Goal: Task Accomplishment & Management: Complete application form

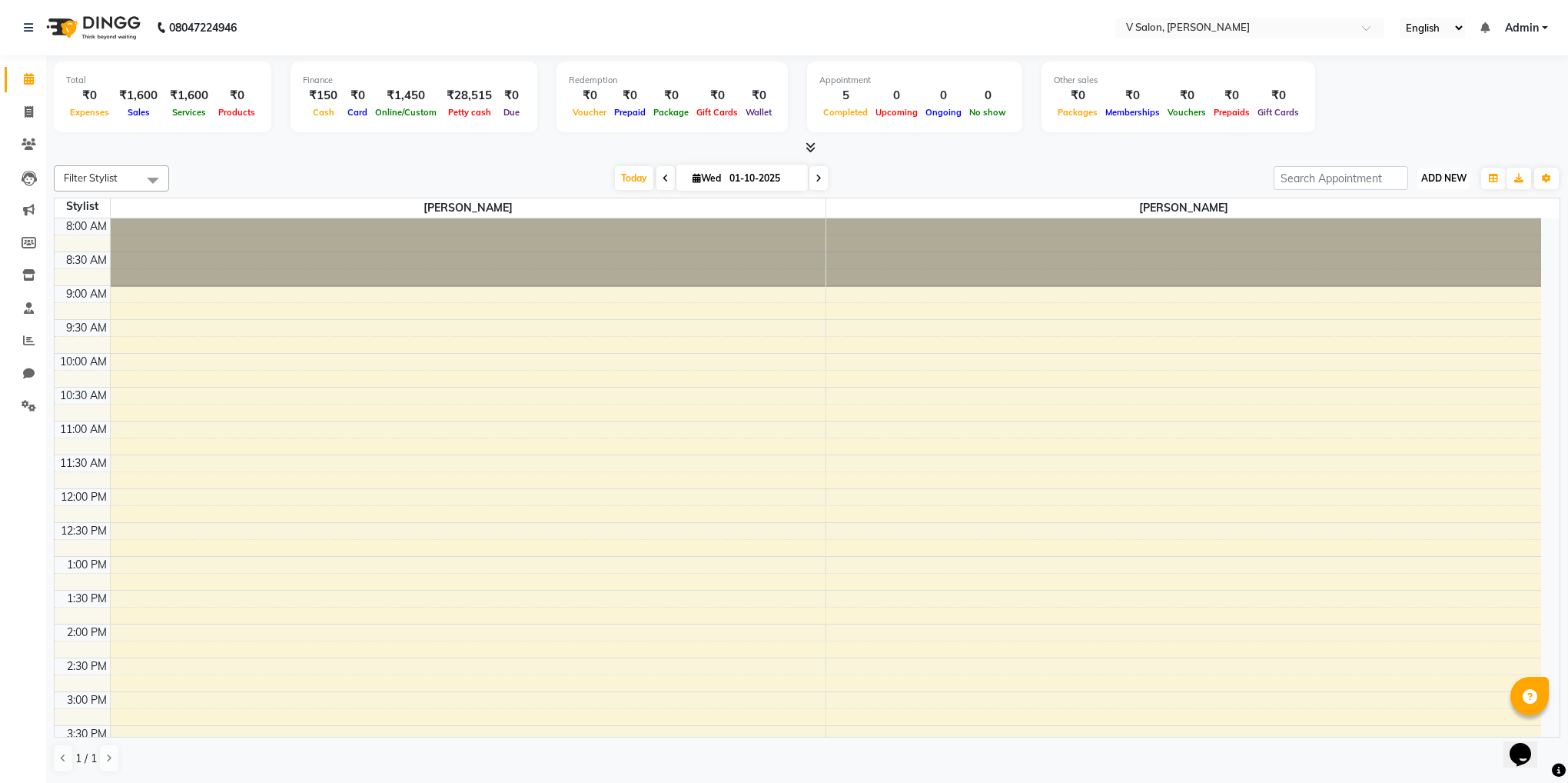
click at [1440, 183] on span "ADD NEW" at bounding box center [1443, 178] width 45 height 11
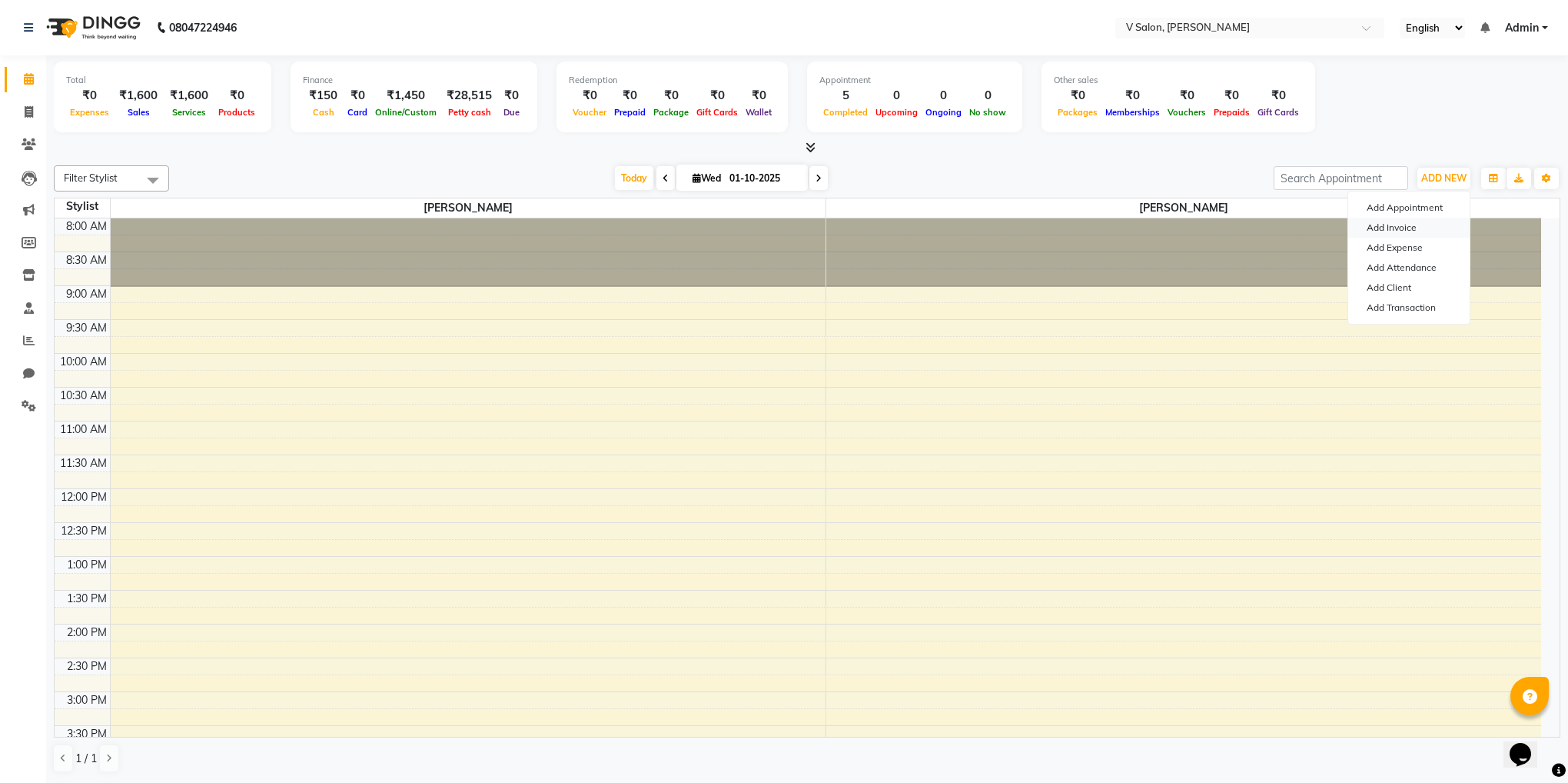
click at [1379, 228] on link "Add Invoice" at bounding box center [1409, 227] width 122 height 20
select select "8434"
select select "service"
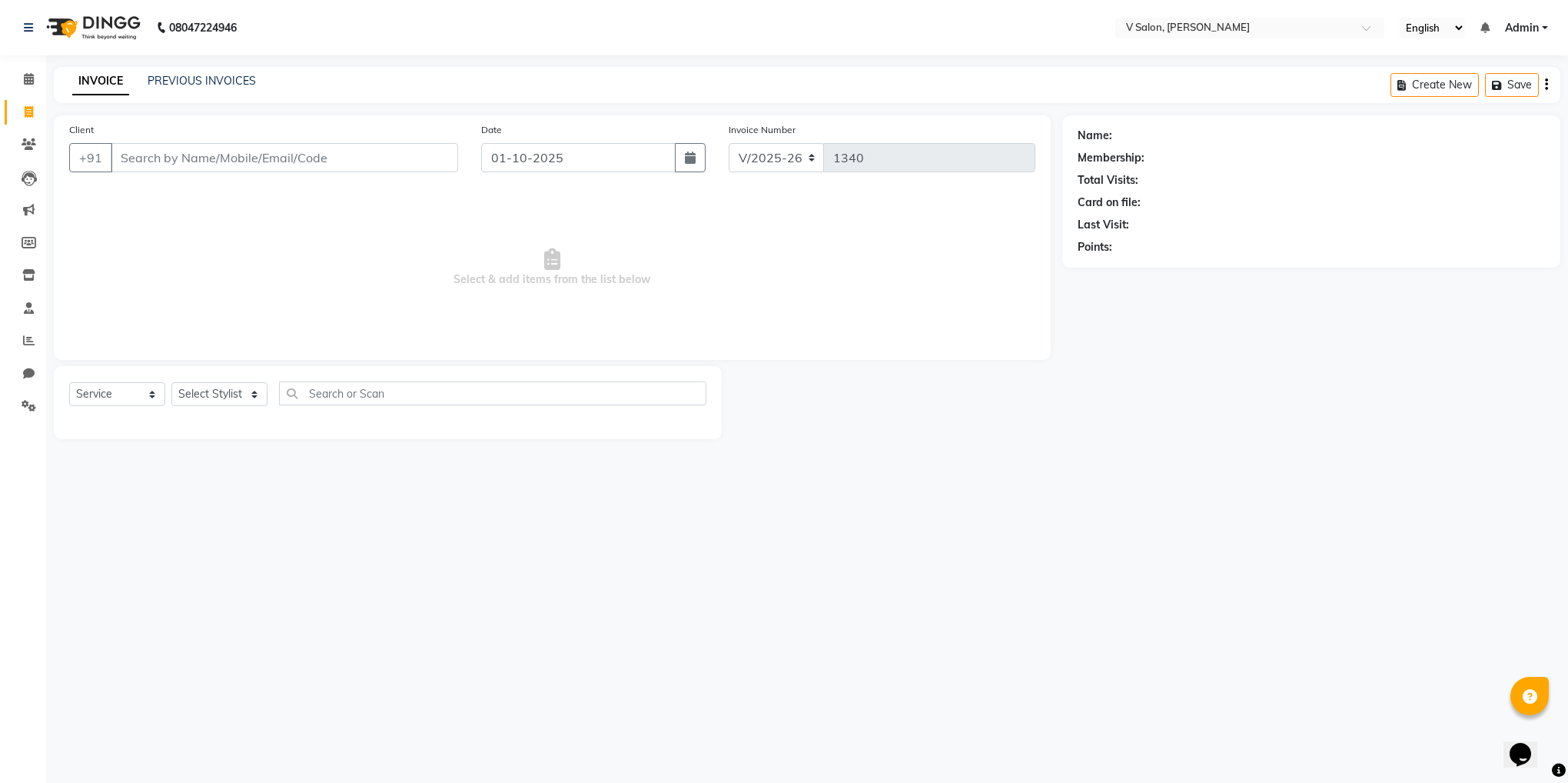
click at [169, 172] on div "+91" at bounding box center [264, 158] width 389 height 29
click at [199, 155] on input "Client" at bounding box center [284, 158] width 347 height 29
type input "7202937326"
click at [396, 171] on button "Add Client" at bounding box center [418, 158] width 79 height 29
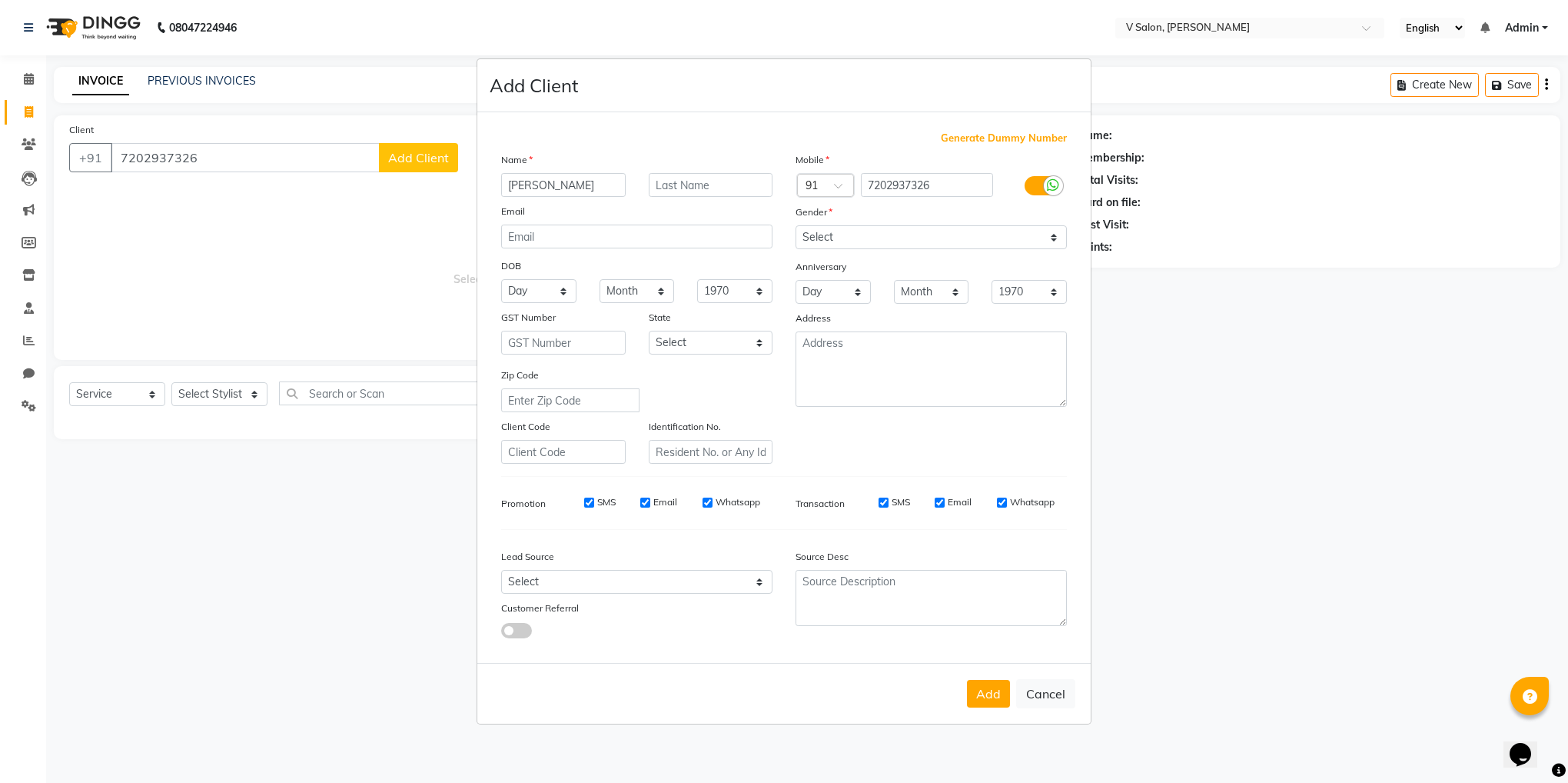
type input "[PERSON_NAME]"
click at [682, 182] on input "text" at bounding box center [711, 185] width 124 height 24
type input "soni"
click at [839, 234] on select "Select [DEMOGRAPHIC_DATA] [DEMOGRAPHIC_DATA] Other Prefer Not To Say" at bounding box center [931, 237] width 271 height 24
select select "[DEMOGRAPHIC_DATA]"
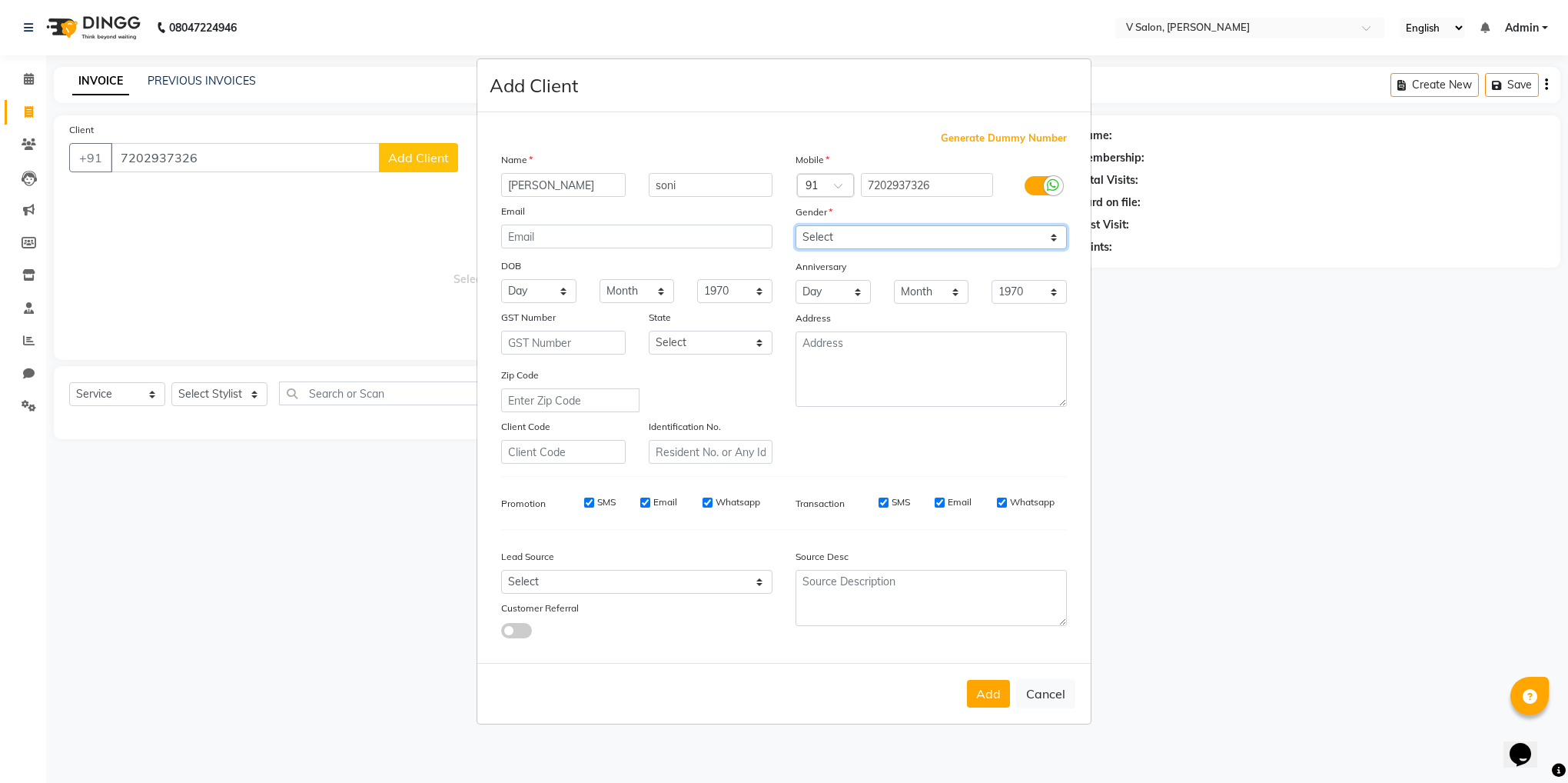
click at [796, 226] on select "Select [DEMOGRAPHIC_DATA] [DEMOGRAPHIC_DATA] Other Prefer Not To Say" at bounding box center [931, 237] width 271 height 24
click at [1019, 704] on button "Cancel" at bounding box center [1046, 694] width 59 height 29
select select
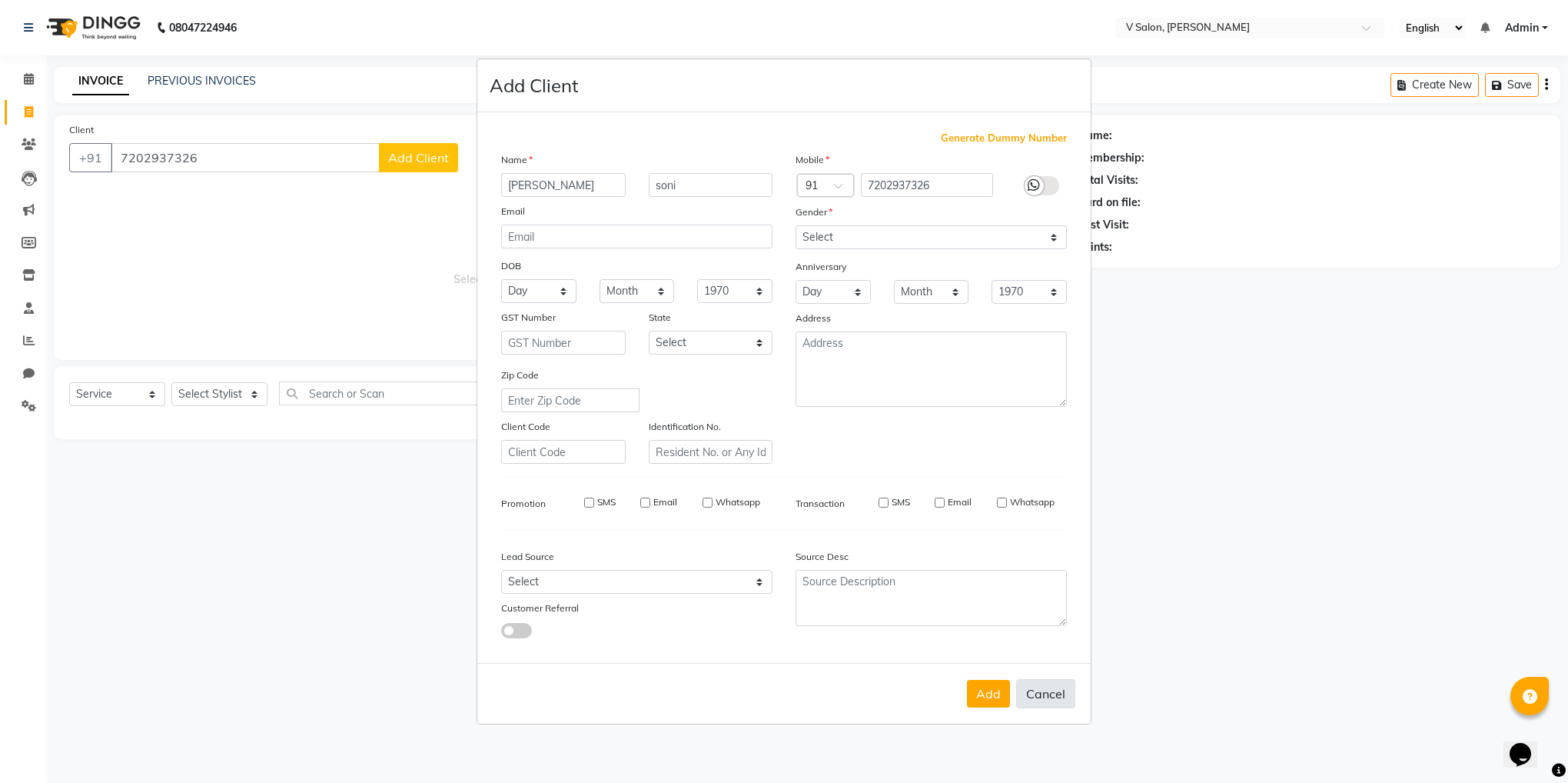
select select
checkbox input "false"
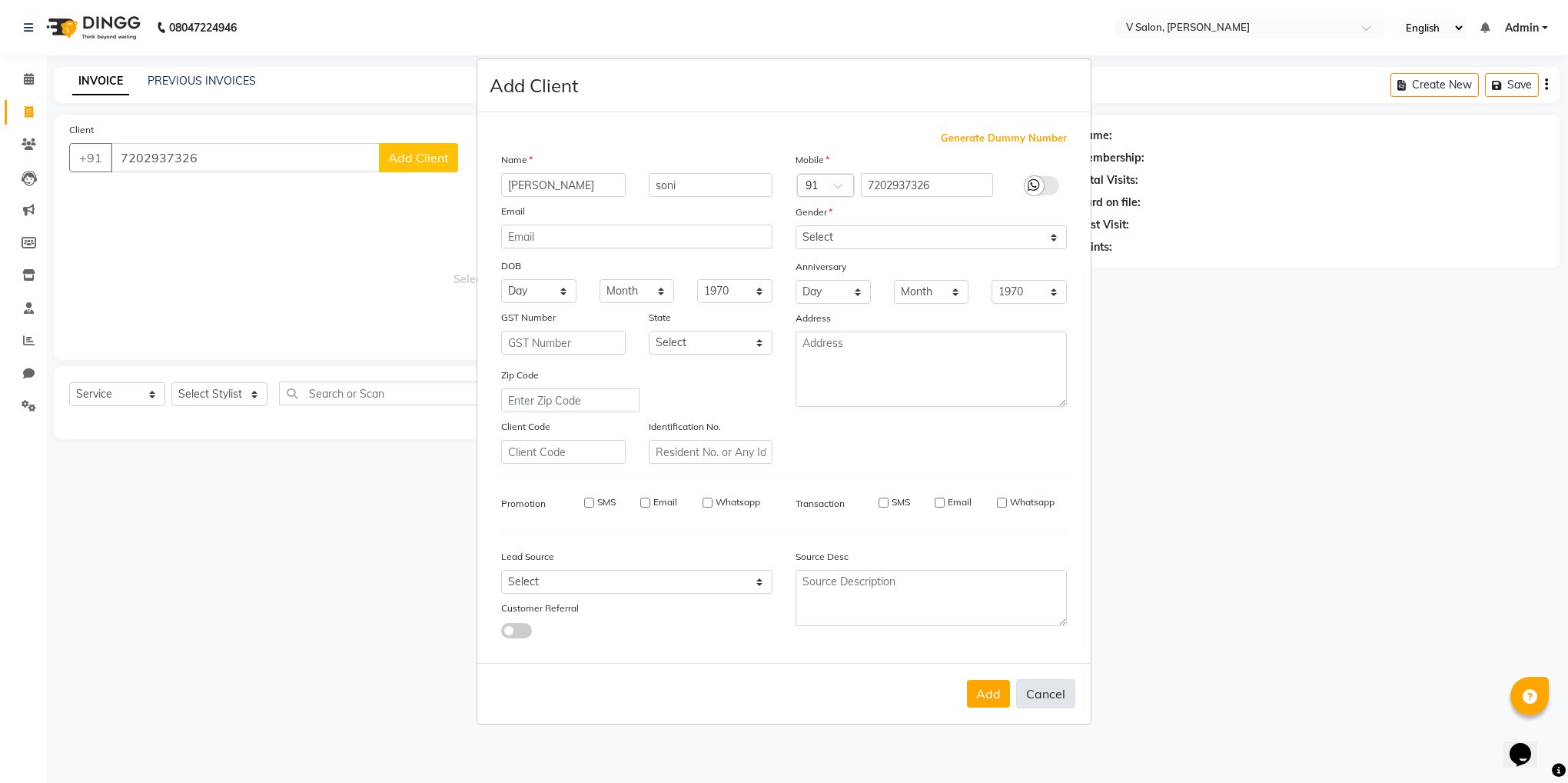
checkbox input "false"
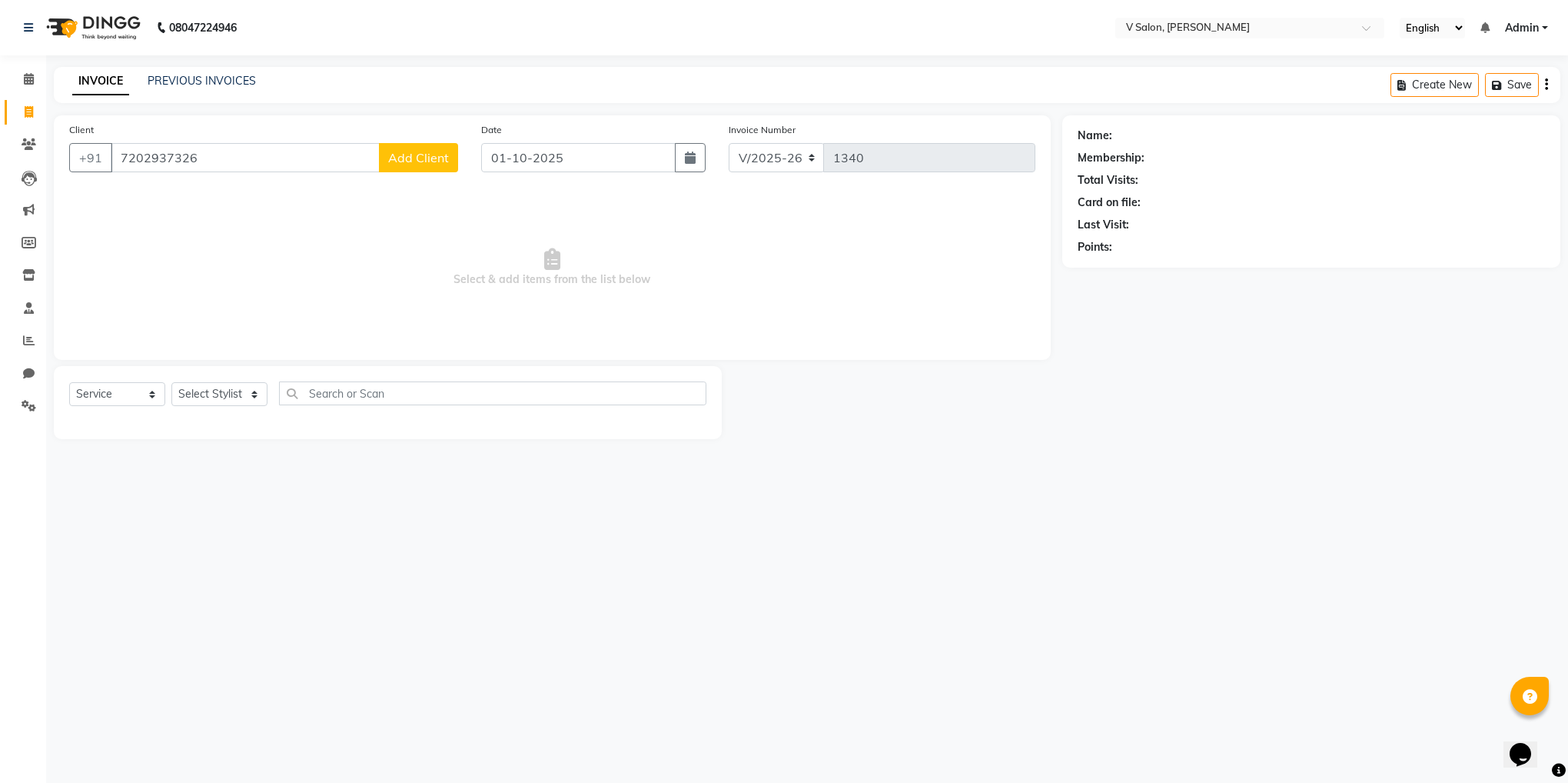
click at [425, 145] on button "Add Client" at bounding box center [418, 158] width 79 height 29
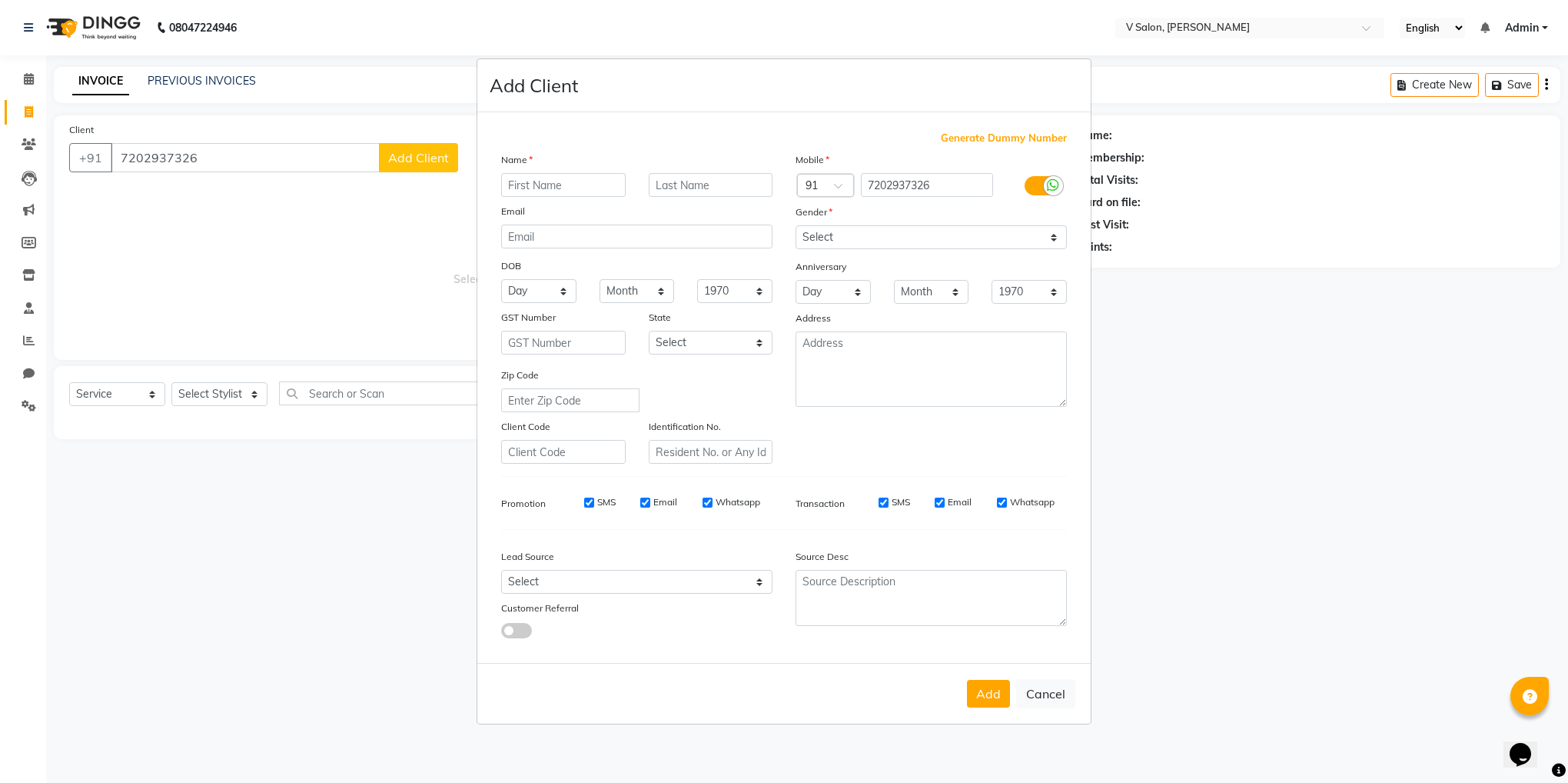
click at [549, 189] on input "text" at bounding box center [563, 185] width 124 height 24
type input "[PERSON_NAME]"
click at [676, 187] on input "text" at bounding box center [711, 185] width 124 height 24
type input "soni"
click at [927, 236] on select "Select [DEMOGRAPHIC_DATA] [DEMOGRAPHIC_DATA] Other Prefer Not To Say" at bounding box center [931, 237] width 271 height 24
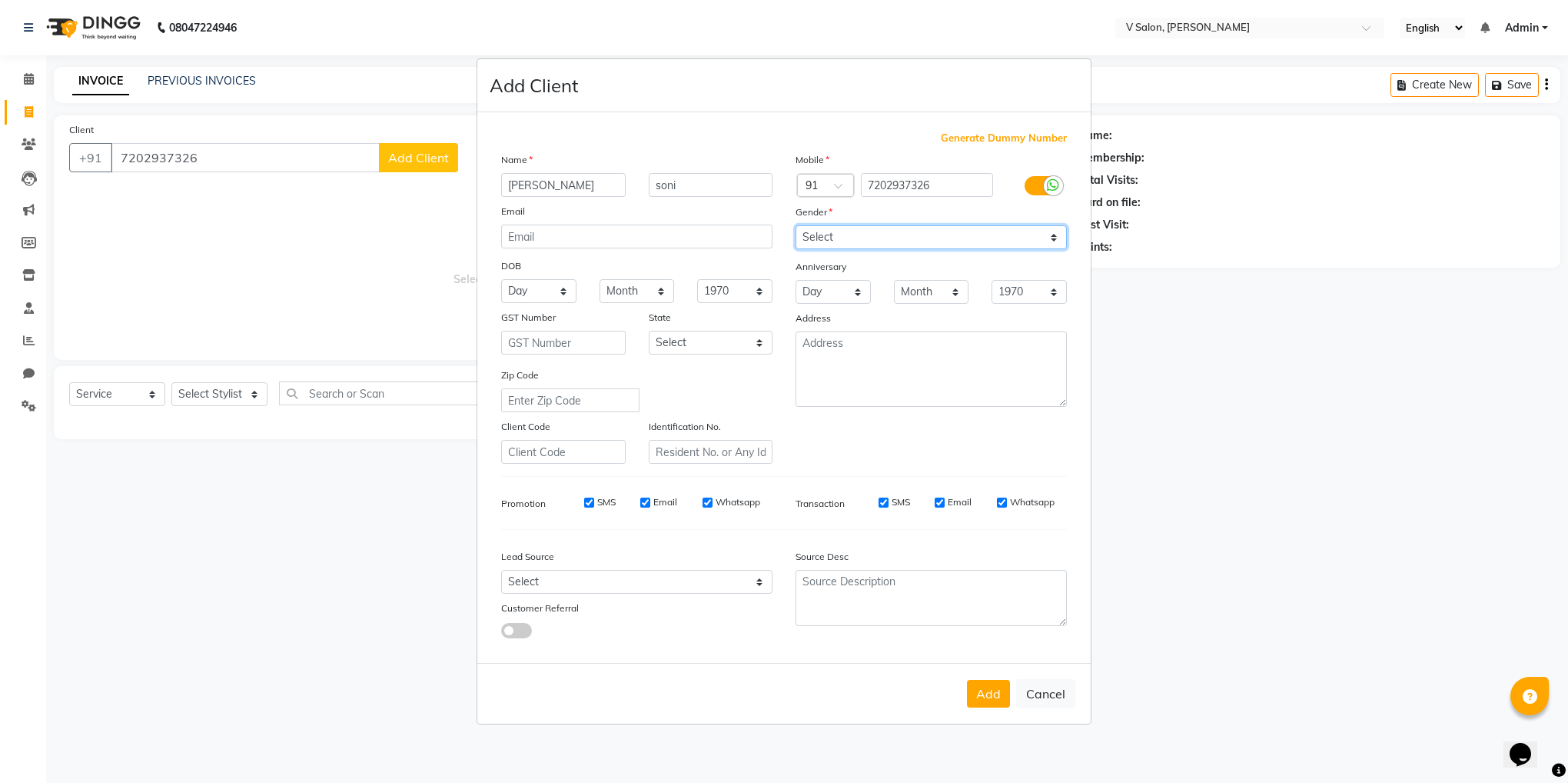
select select "[DEMOGRAPHIC_DATA]"
click at [796, 226] on select "Select [DEMOGRAPHIC_DATA] [DEMOGRAPHIC_DATA] Other Prefer Not To Say" at bounding box center [931, 237] width 271 height 24
click at [983, 688] on button "Add" at bounding box center [988, 694] width 43 height 28
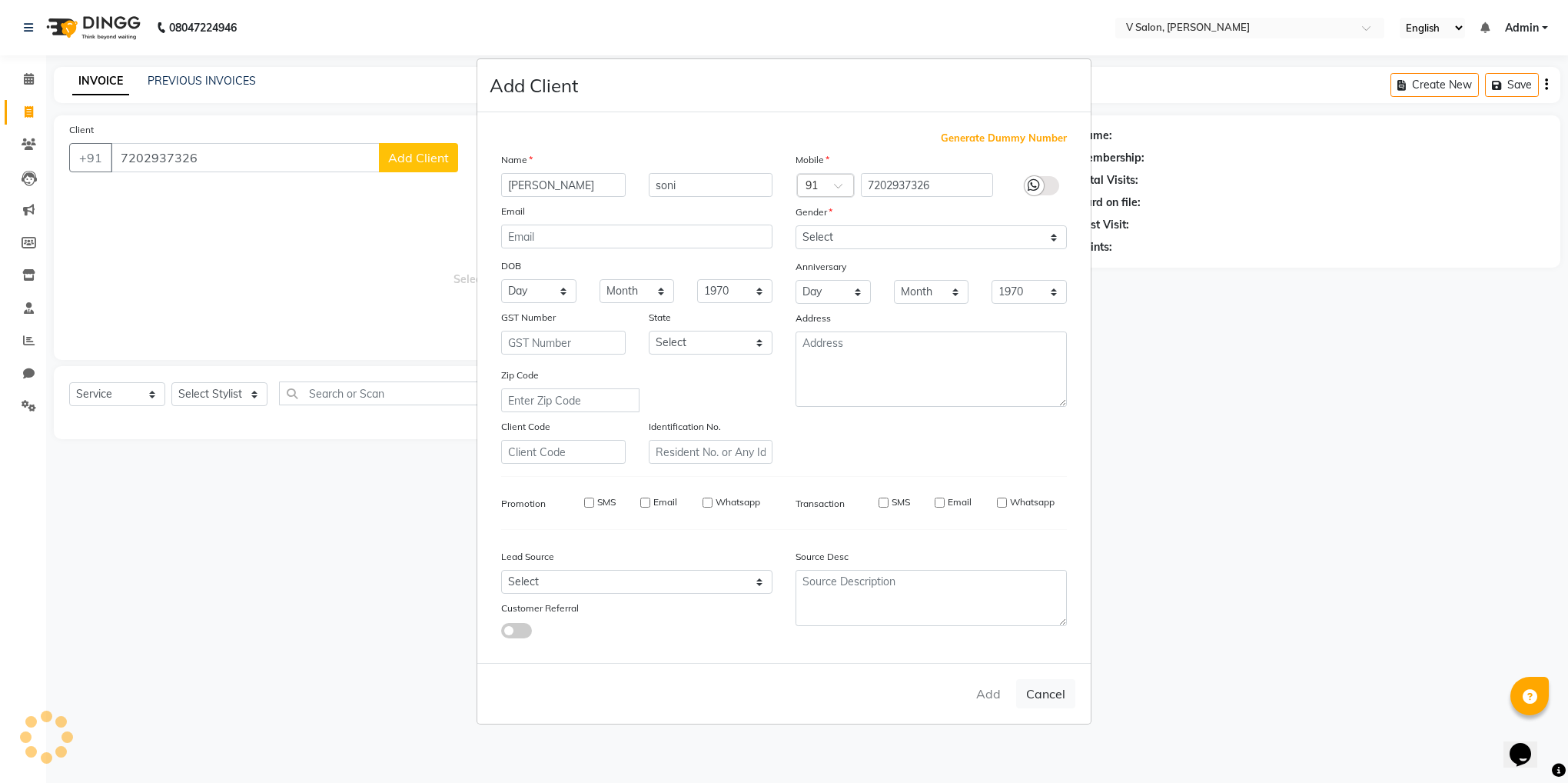
select select
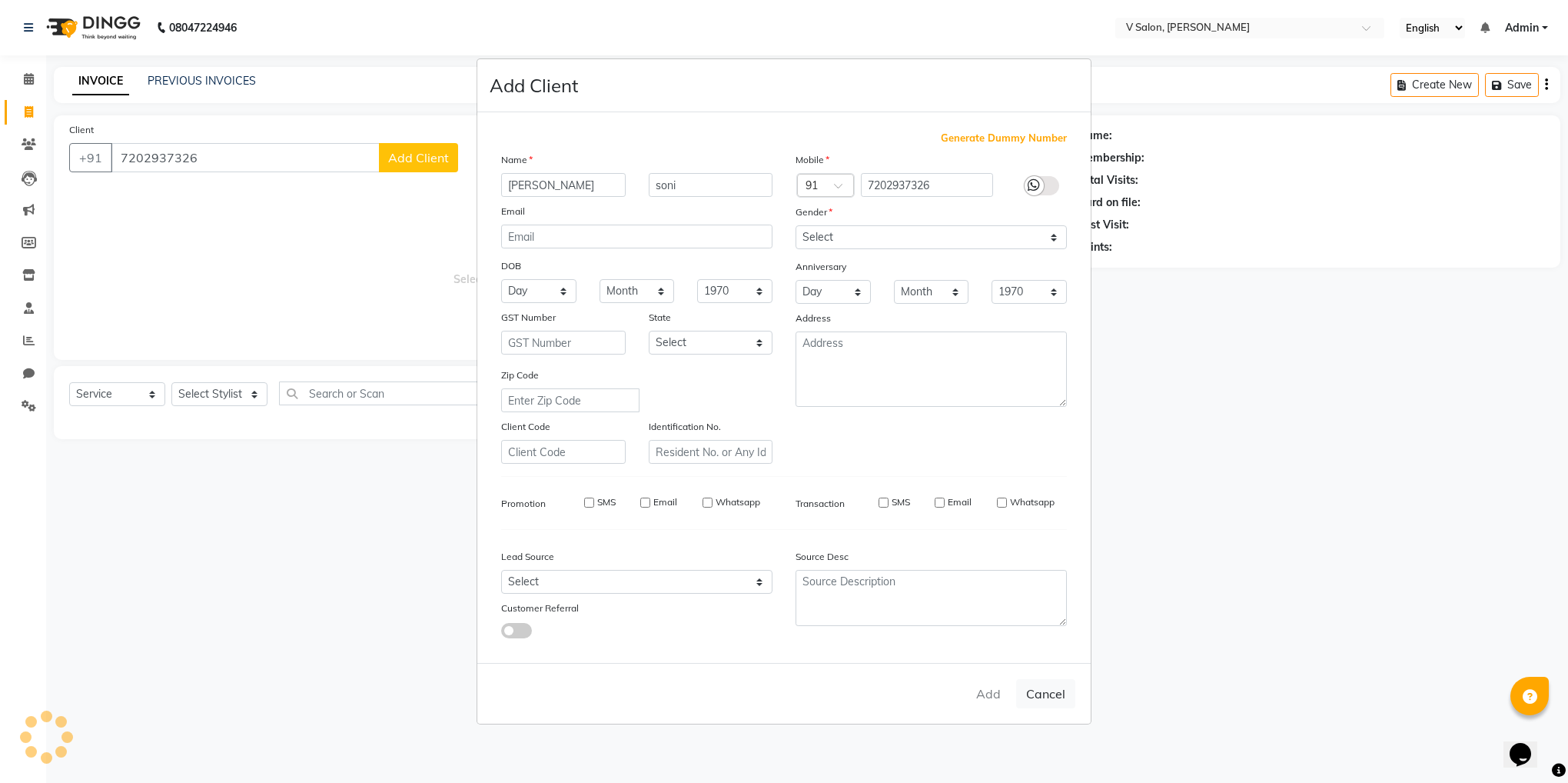
select select
checkbox input "false"
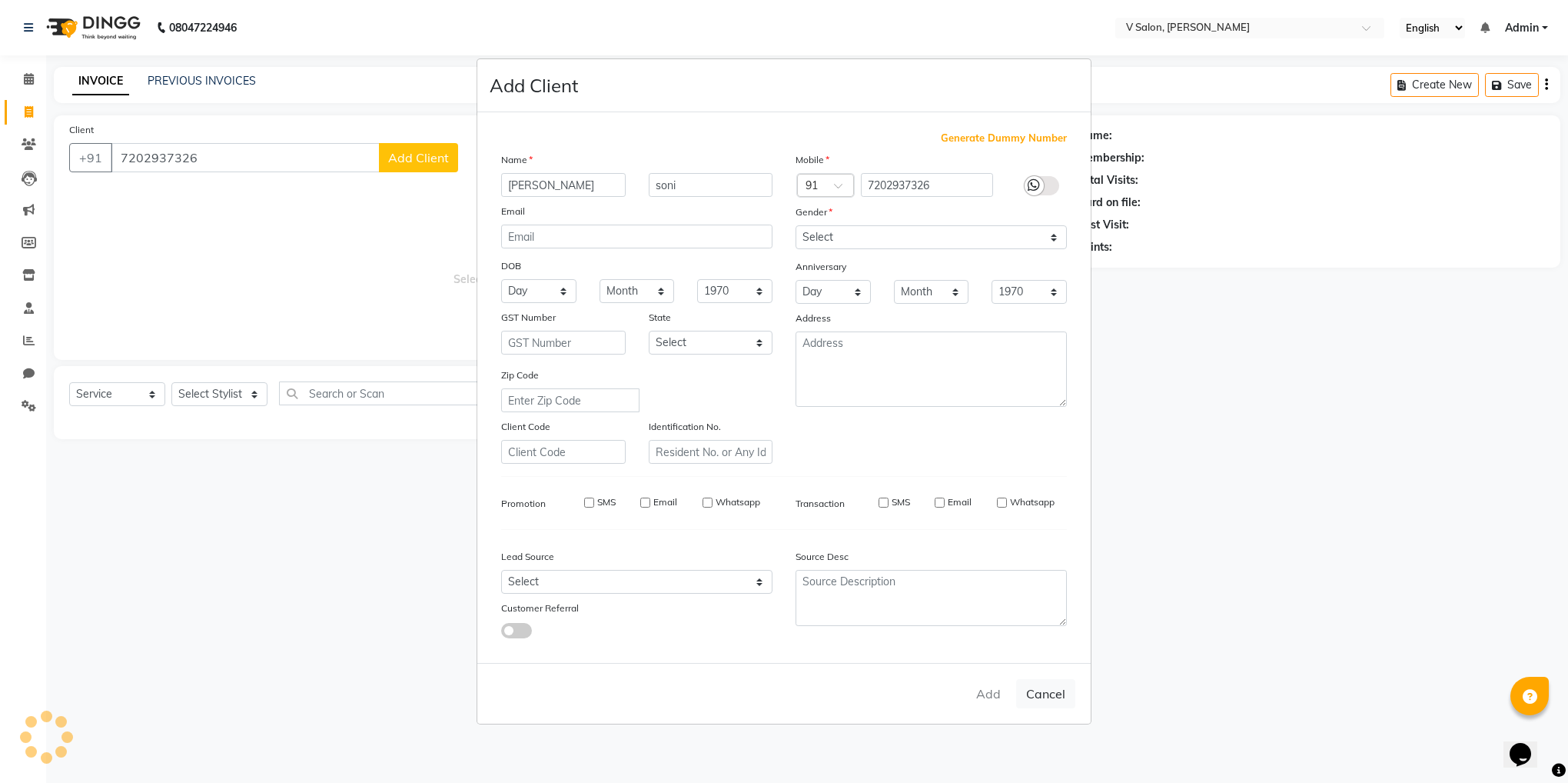
checkbox input "false"
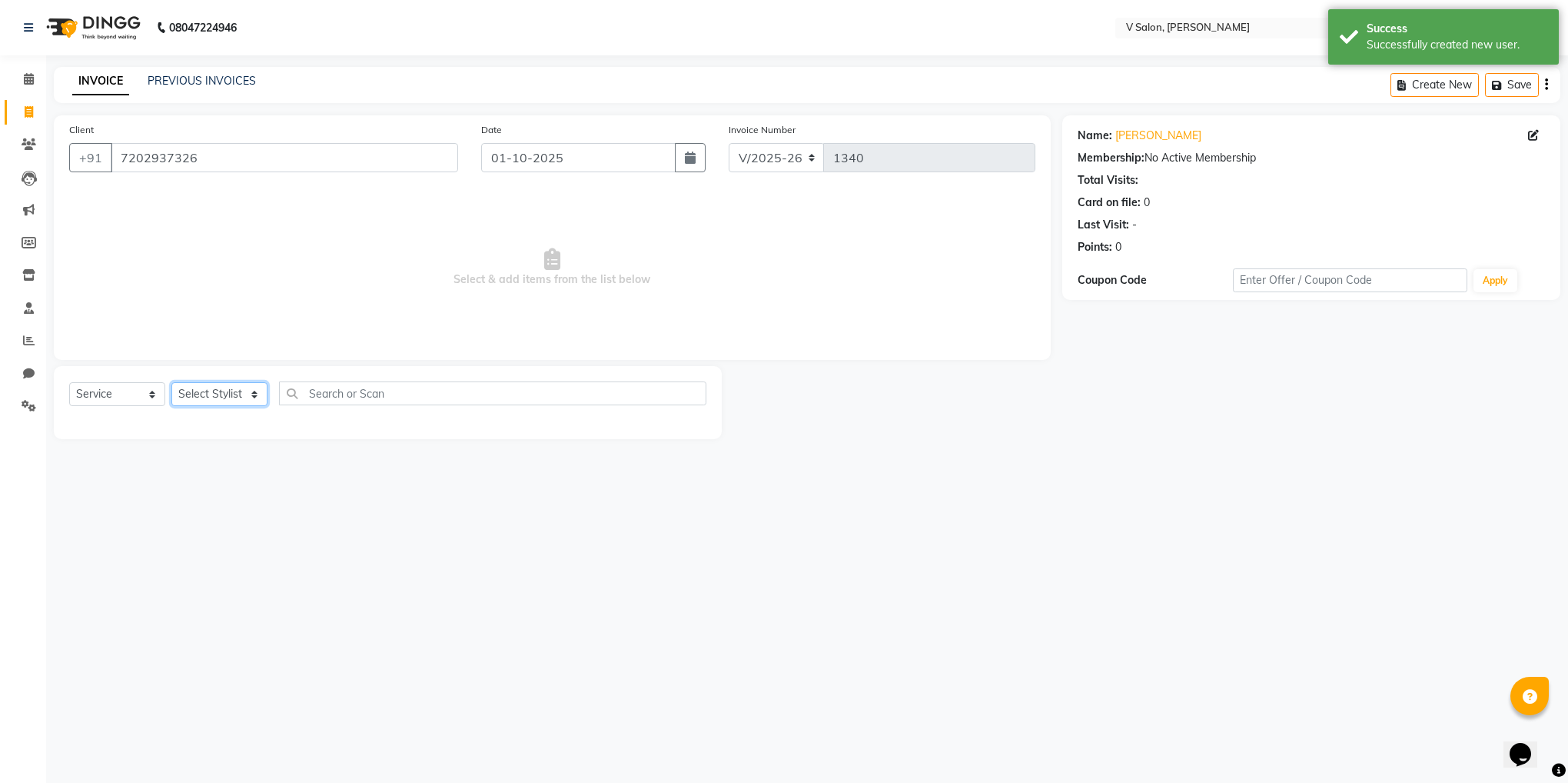
click at [239, 396] on select "Select Stylist" at bounding box center [220, 394] width 96 height 24
click at [222, 396] on select "Select Stylist" at bounding box center [220, 394] width 96 height 24
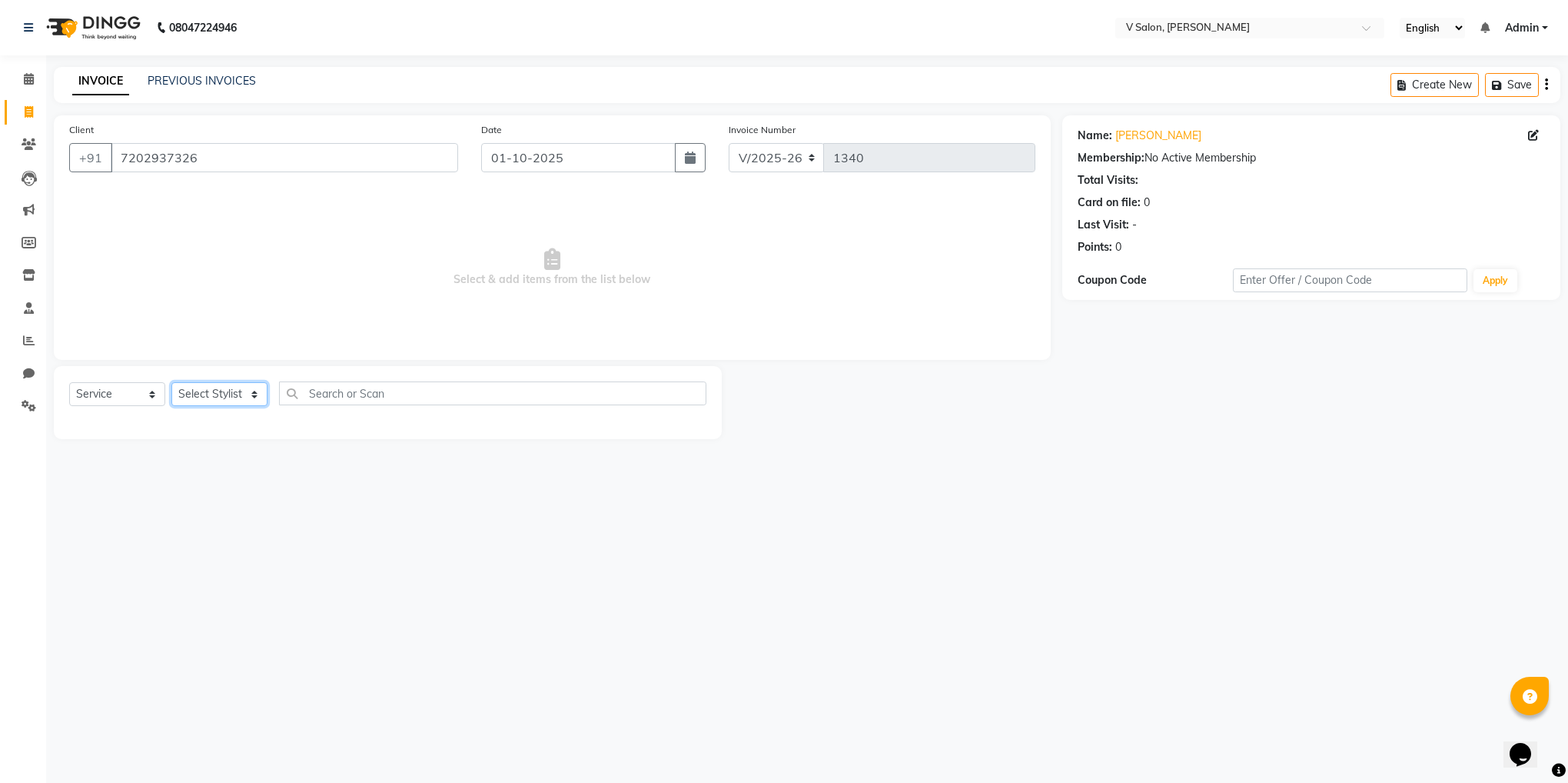
click at [248, 399] on select "Select Stylist" at bounding box center [220, 394] width 96 height 24
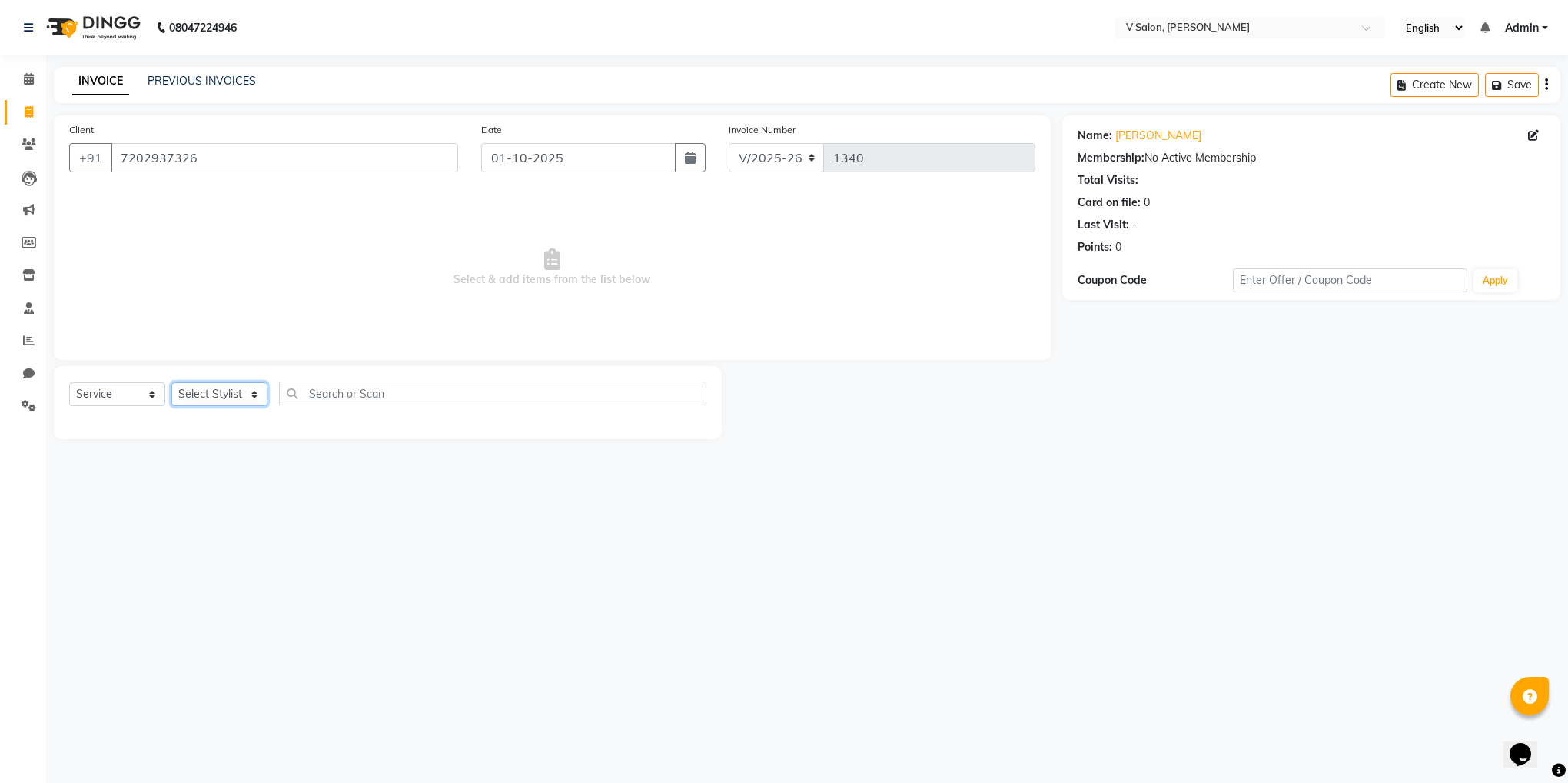
click at [236, 399] on select "Select Stylist" at bounding box center [220, 394] width 96 height 24
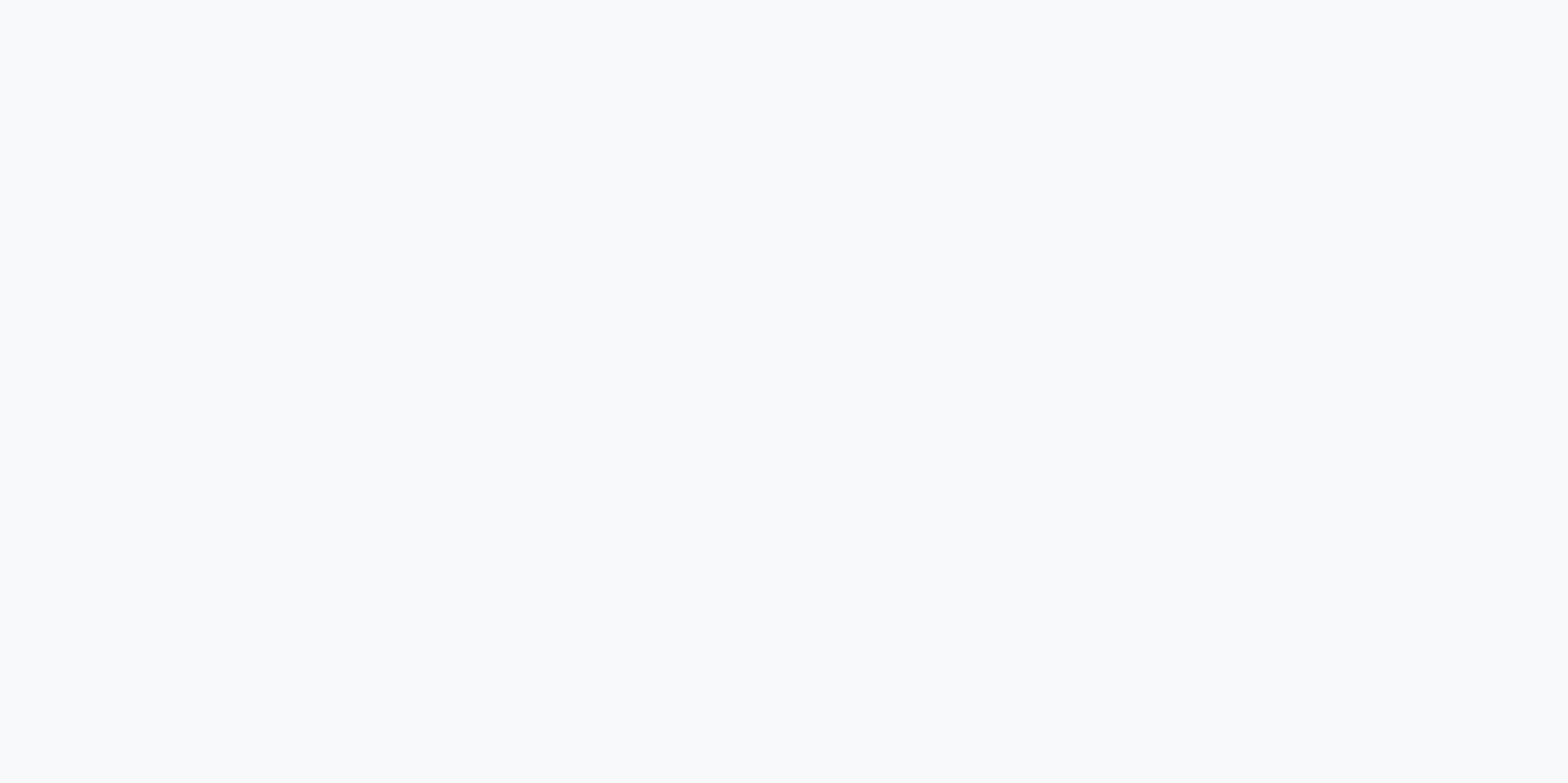
select select "8434"
select select "service"
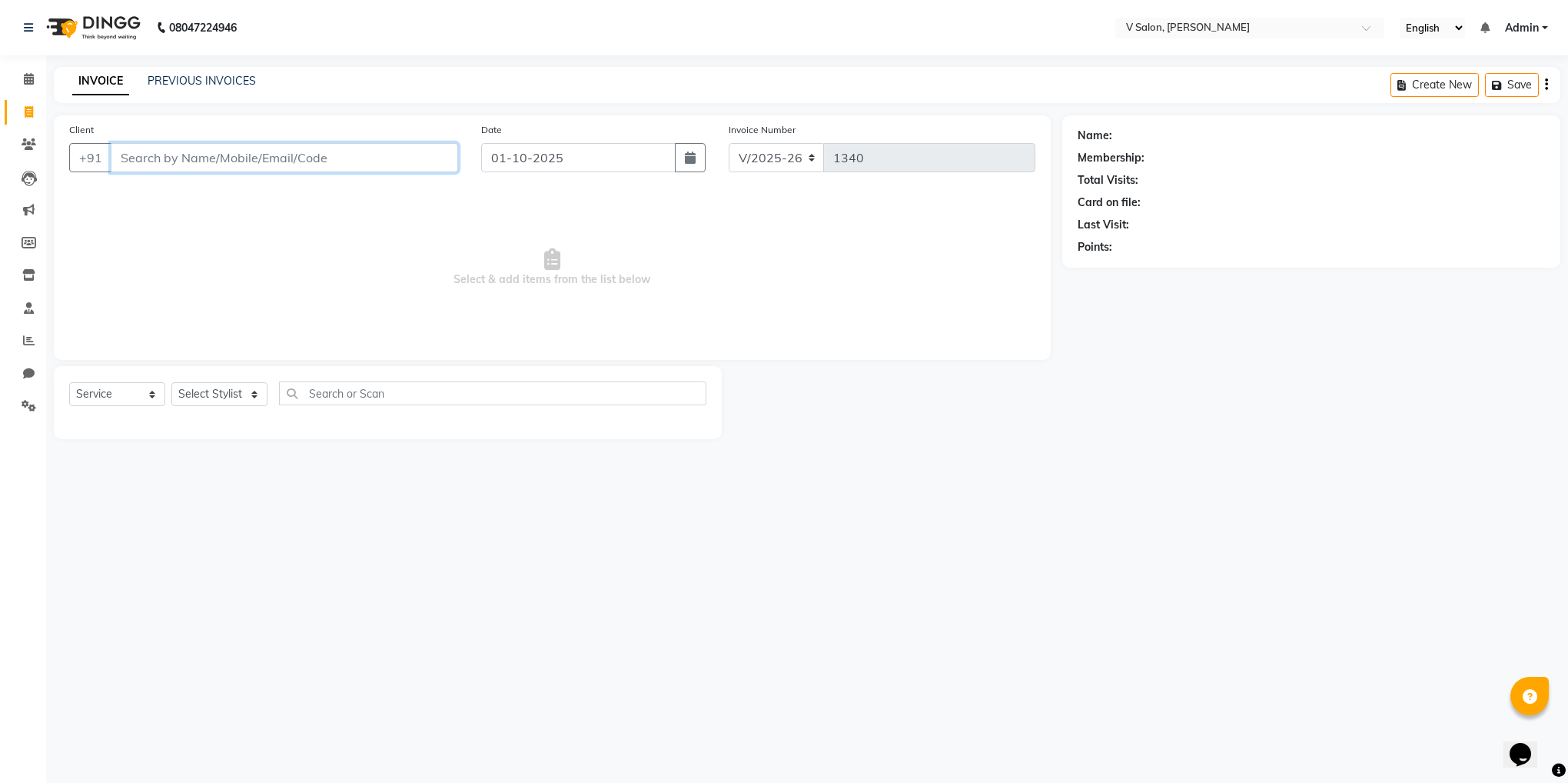
click at [194, 167] on input "Client" at bounding box center [284, 158] width 347 height 29
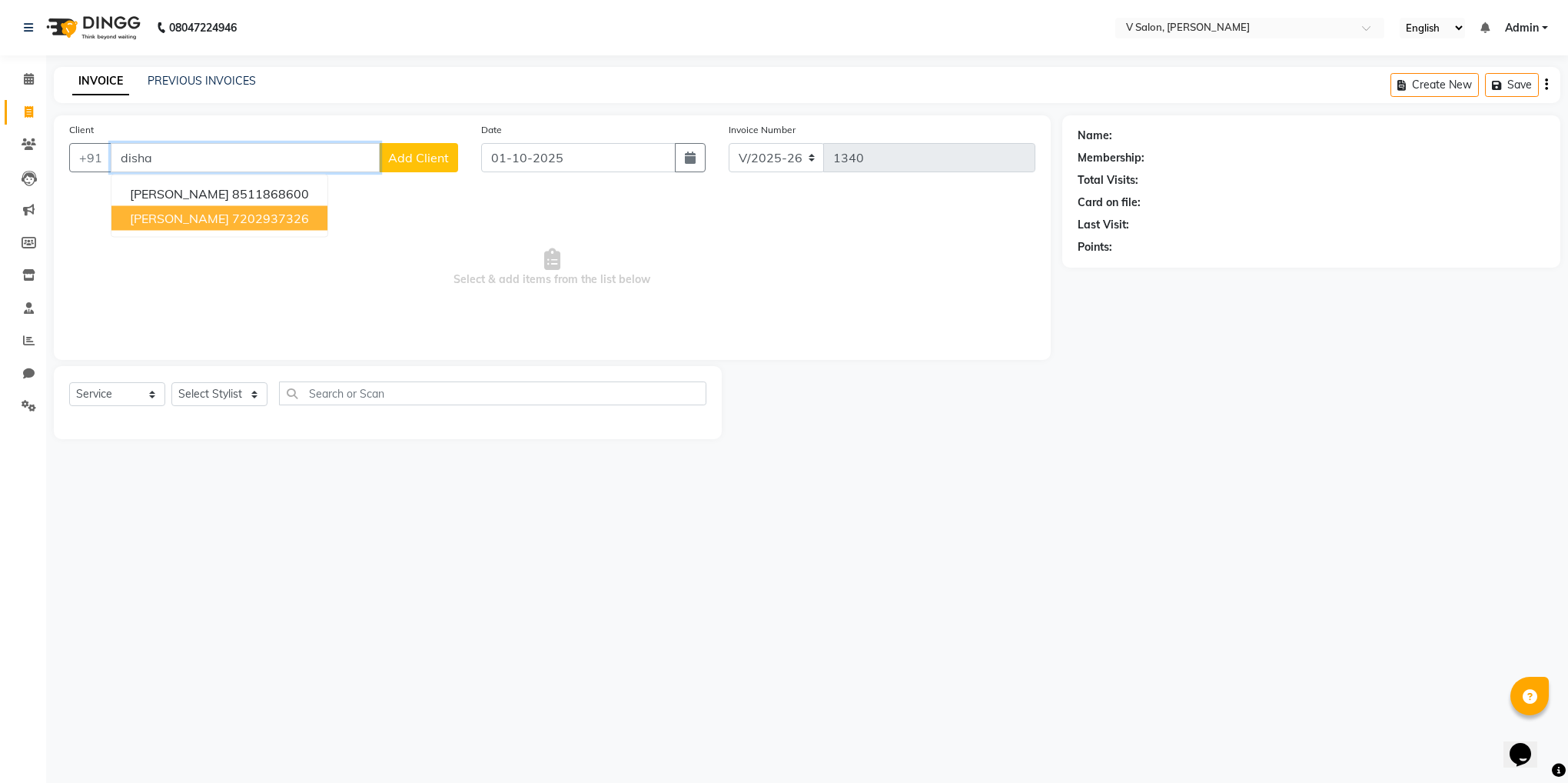
click at [191, 214] on span "[PERSON_NAME]" at bounding box center [179, 218] width 99 height 16
type input "7202937326"
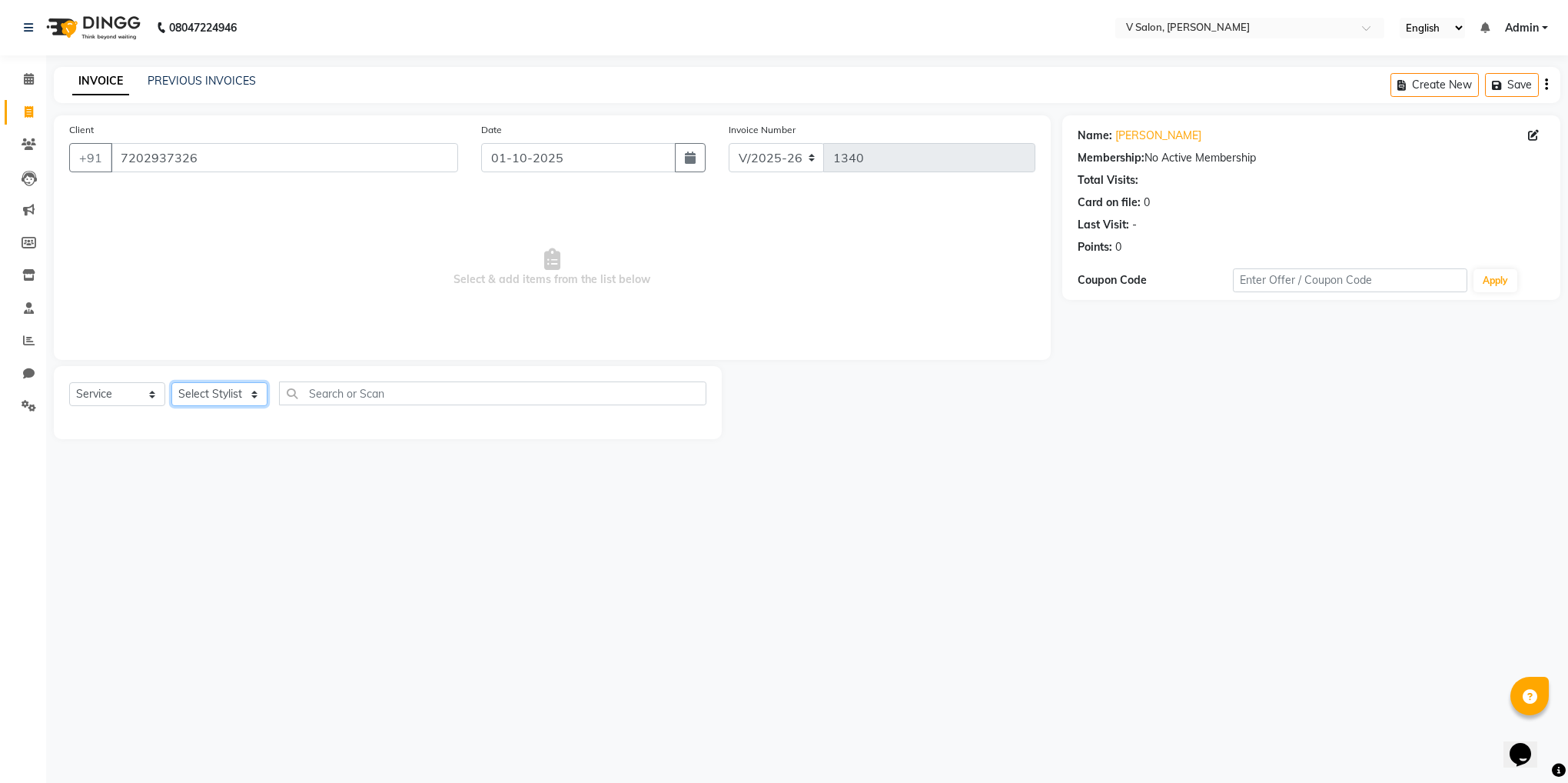
click at [228, 391] on select "Select Stylist [PERSON_NAME] vishal nai" at bounding box center [220, 394] width 96 height 24
select select "82636"
click at [172, 383] on select "Select Stylist [PERSON_NAME] vishal nai" at bounding box center [220, 394] width 96 height 24
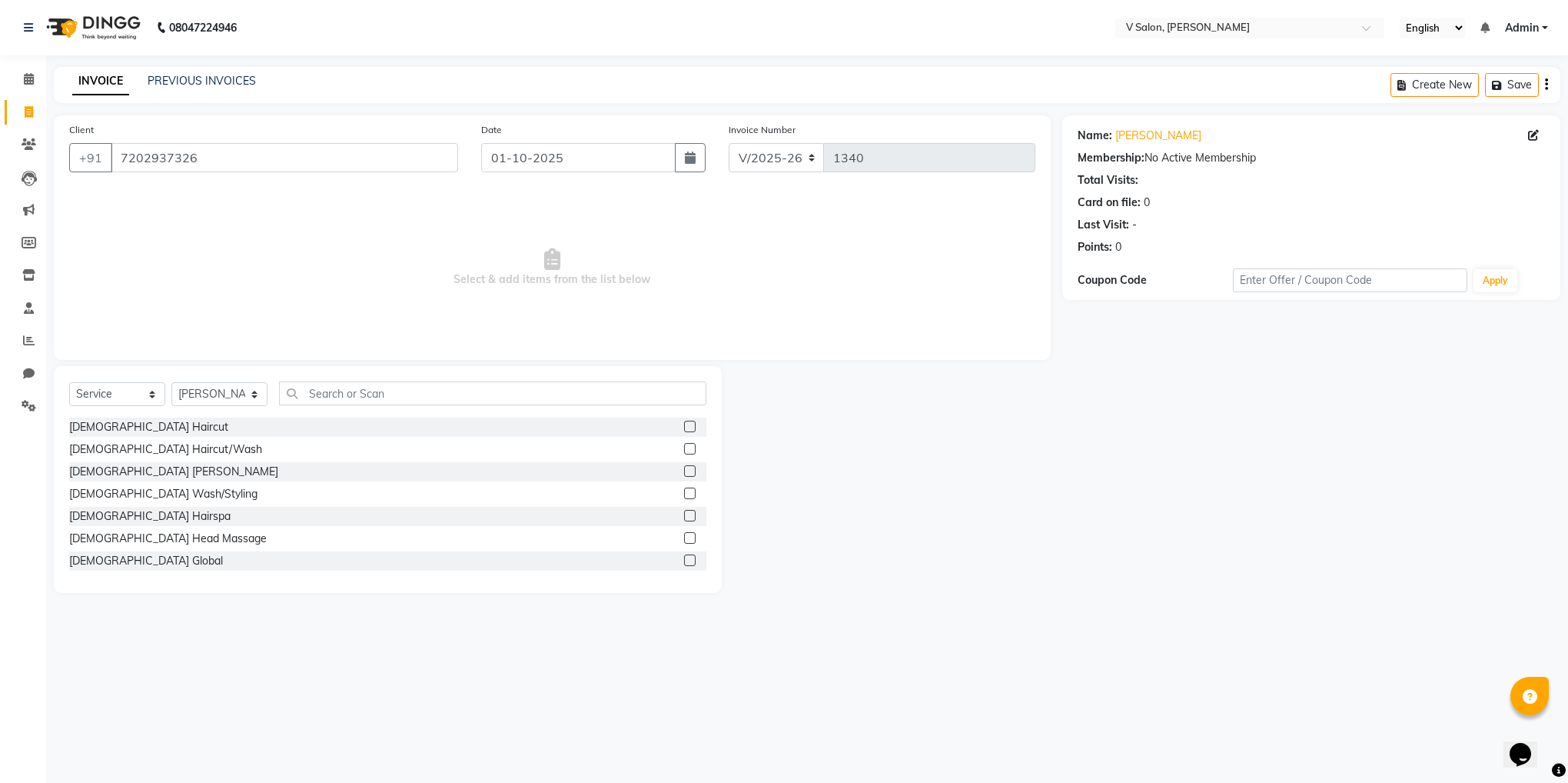
click at [684, 425] on label at bounding box center [690, 427] width 11 height 11
click at [684, 425] on input "checkbox" at bounding box center [689, 427] width 10 height 10
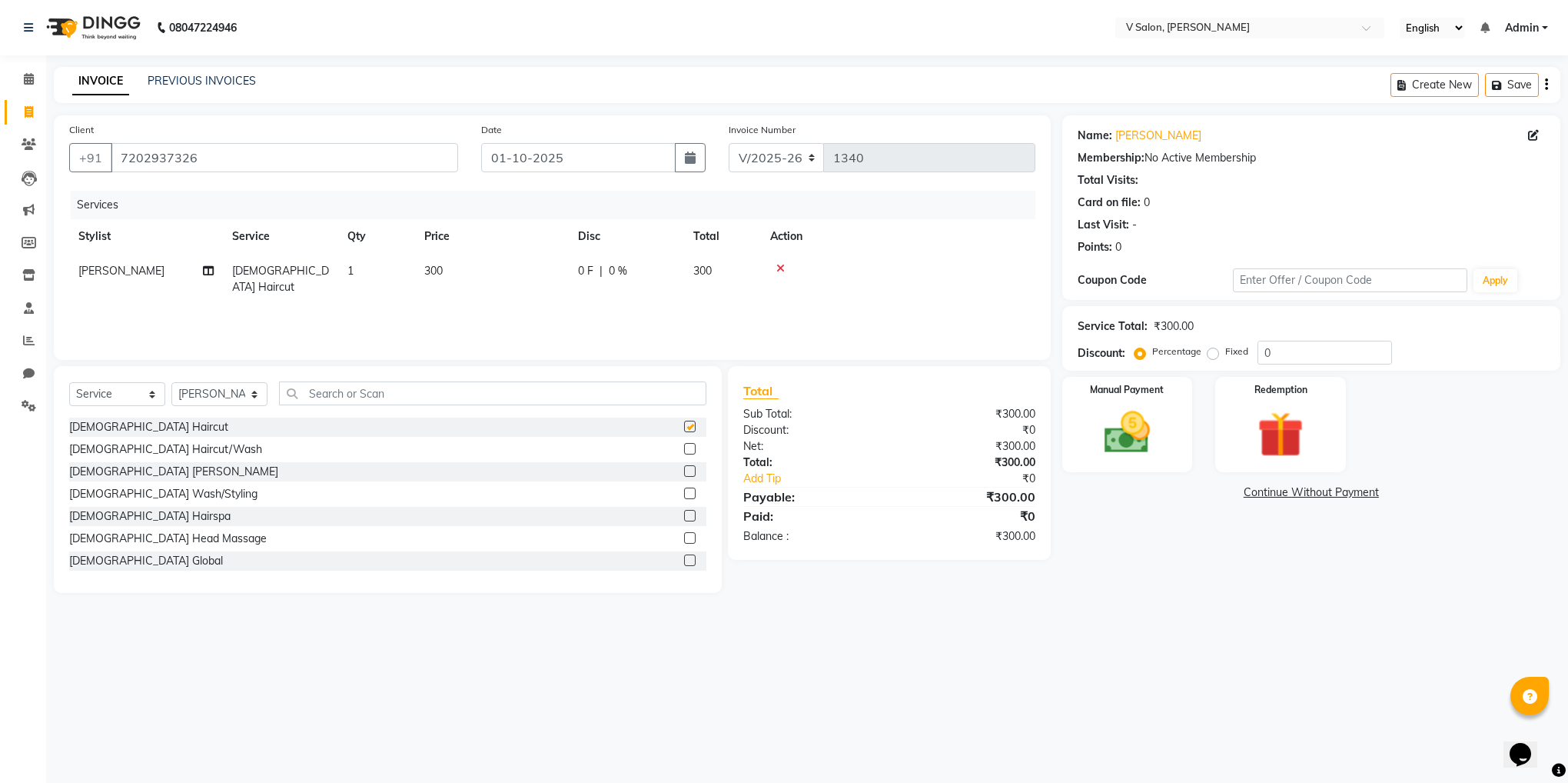
checkbox input "false"
click at [684, 475] on label at bounding box center [690, 471] width 11 height 11
click at [684, 475] on input "checkbox" at bounding box center [689, 472] width 10 height 10
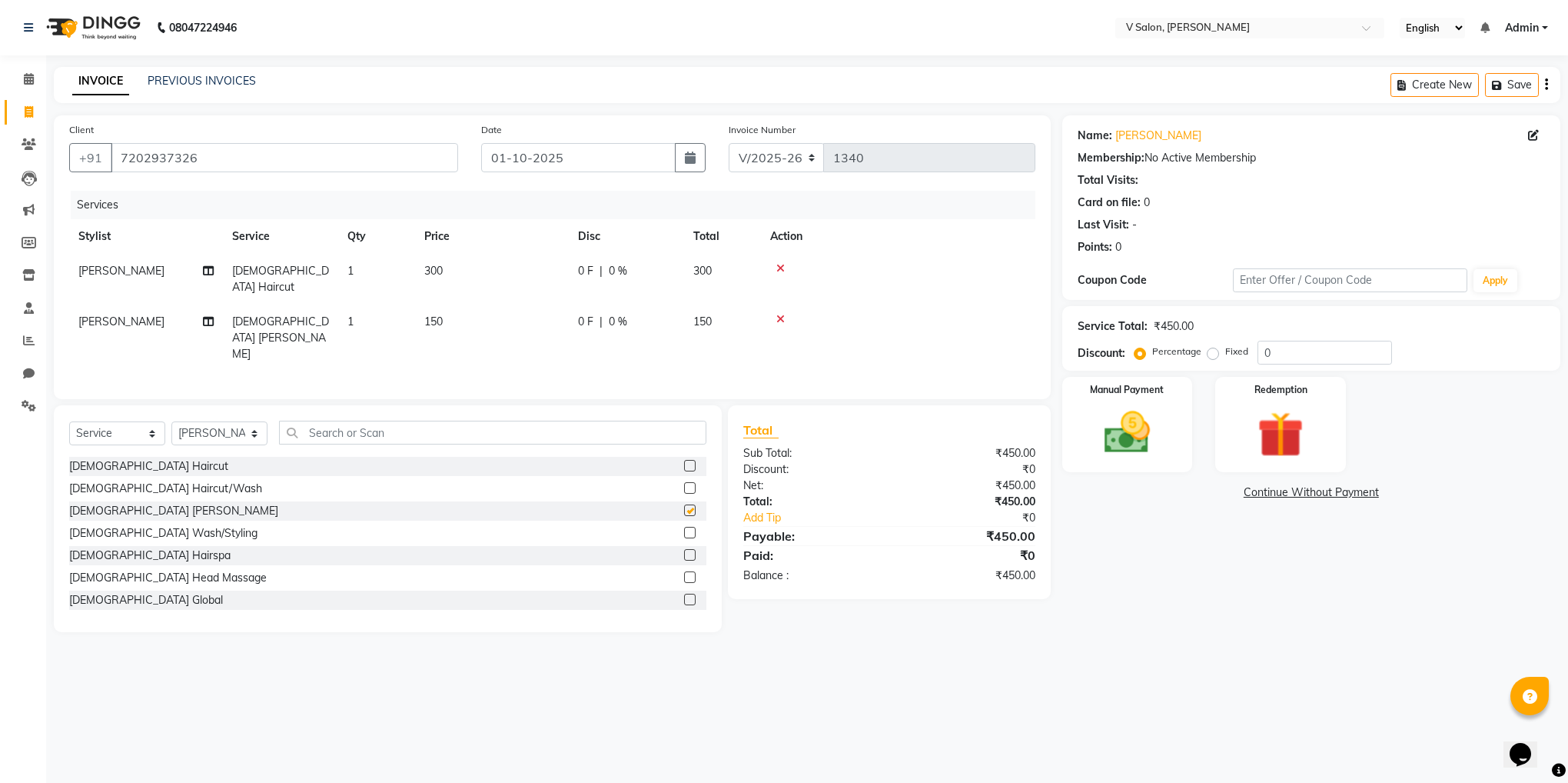
checkbox input "false"
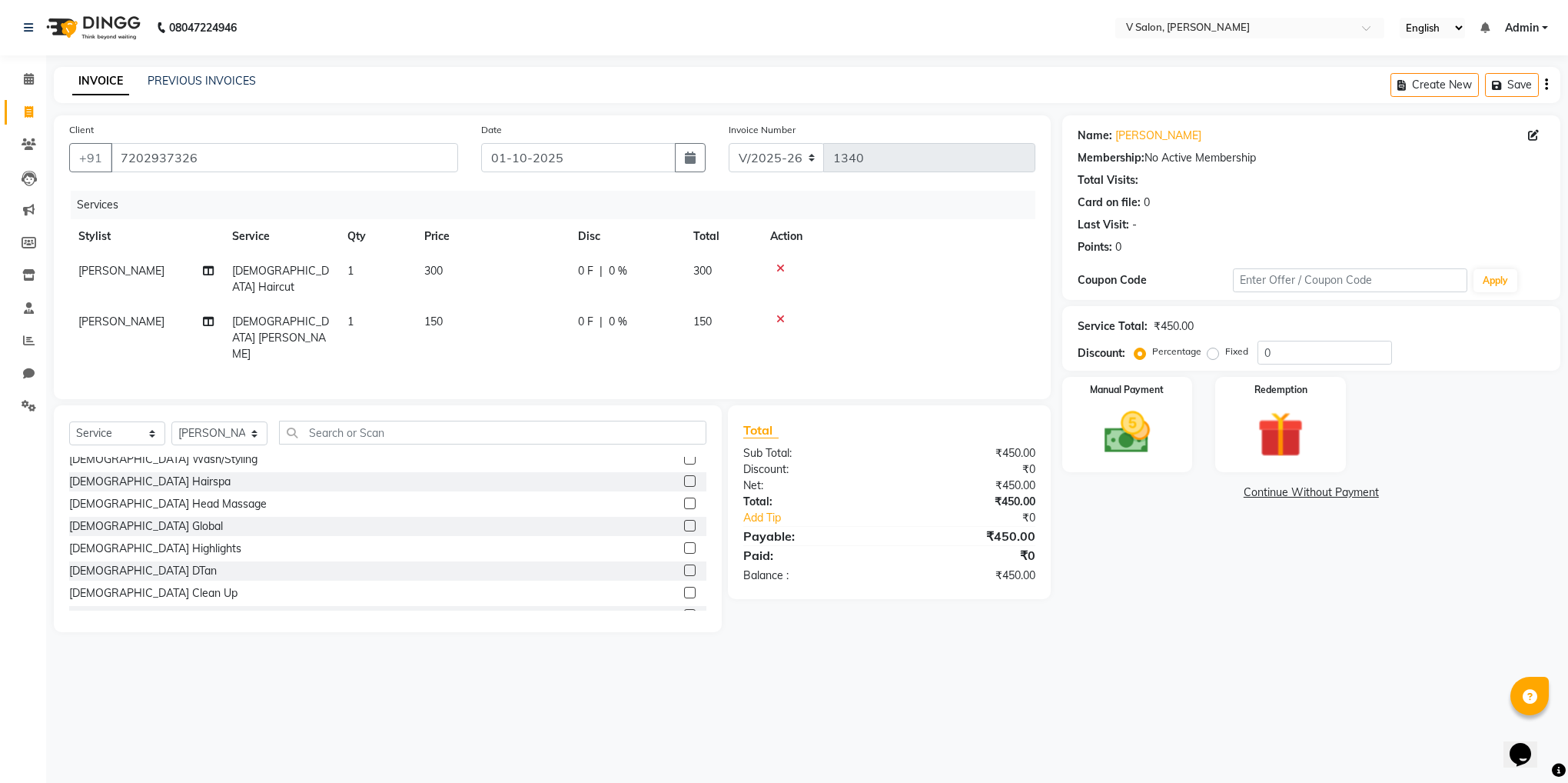
click at [684, 587] on label at bounding box center [690, 593] width 11 height 11
click at [684, 588] on input "checkbox" at bounding box center [689, 593] width 10 height 10
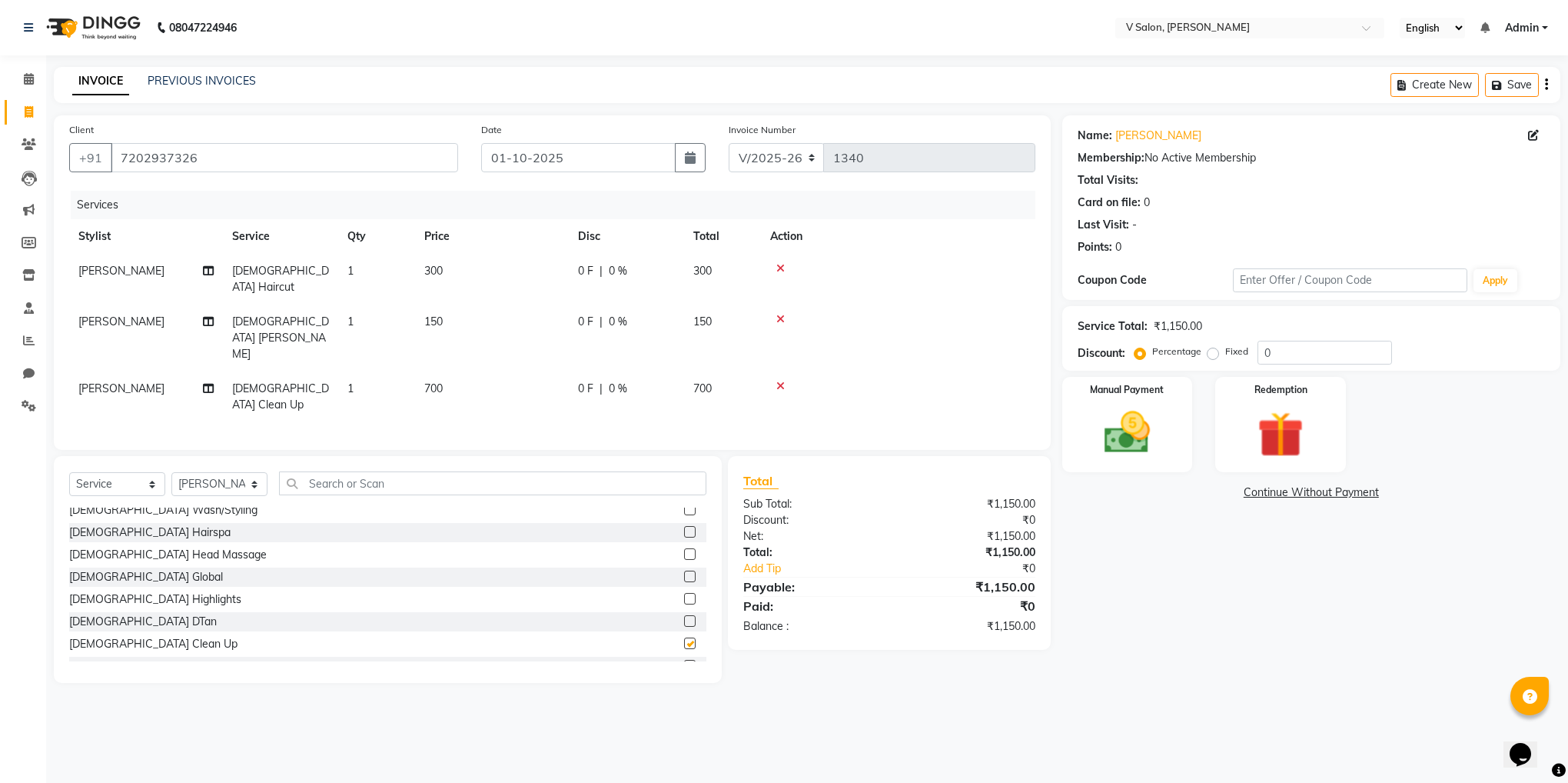
checkbox input "false"
click at [1130, 421] on img at bounding box center [1127, 433] width 78 height 56
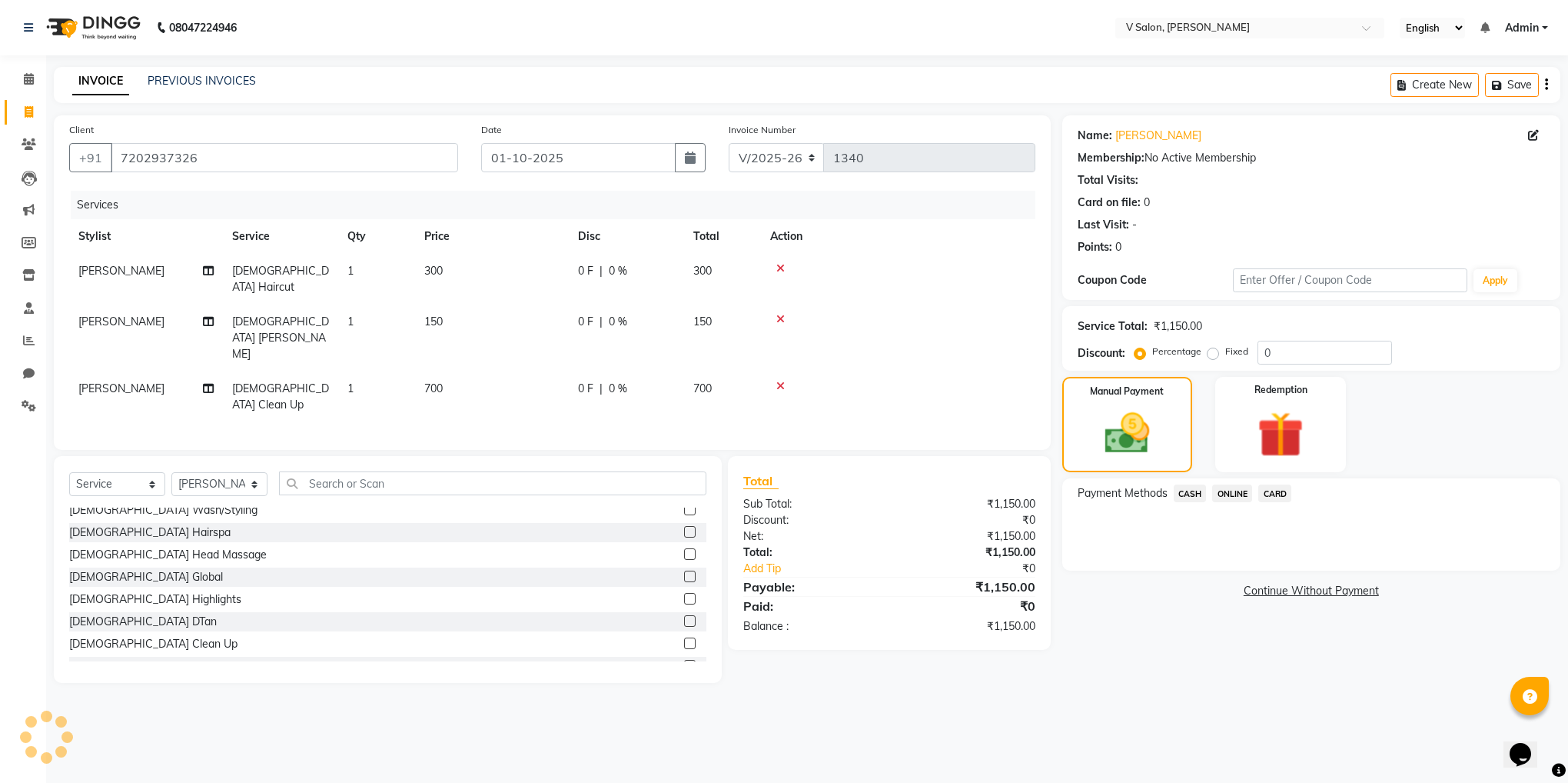
click at [614, 381] on span "0 %" at bounding box center [618, 389] width 19 height 16
select select "82636"
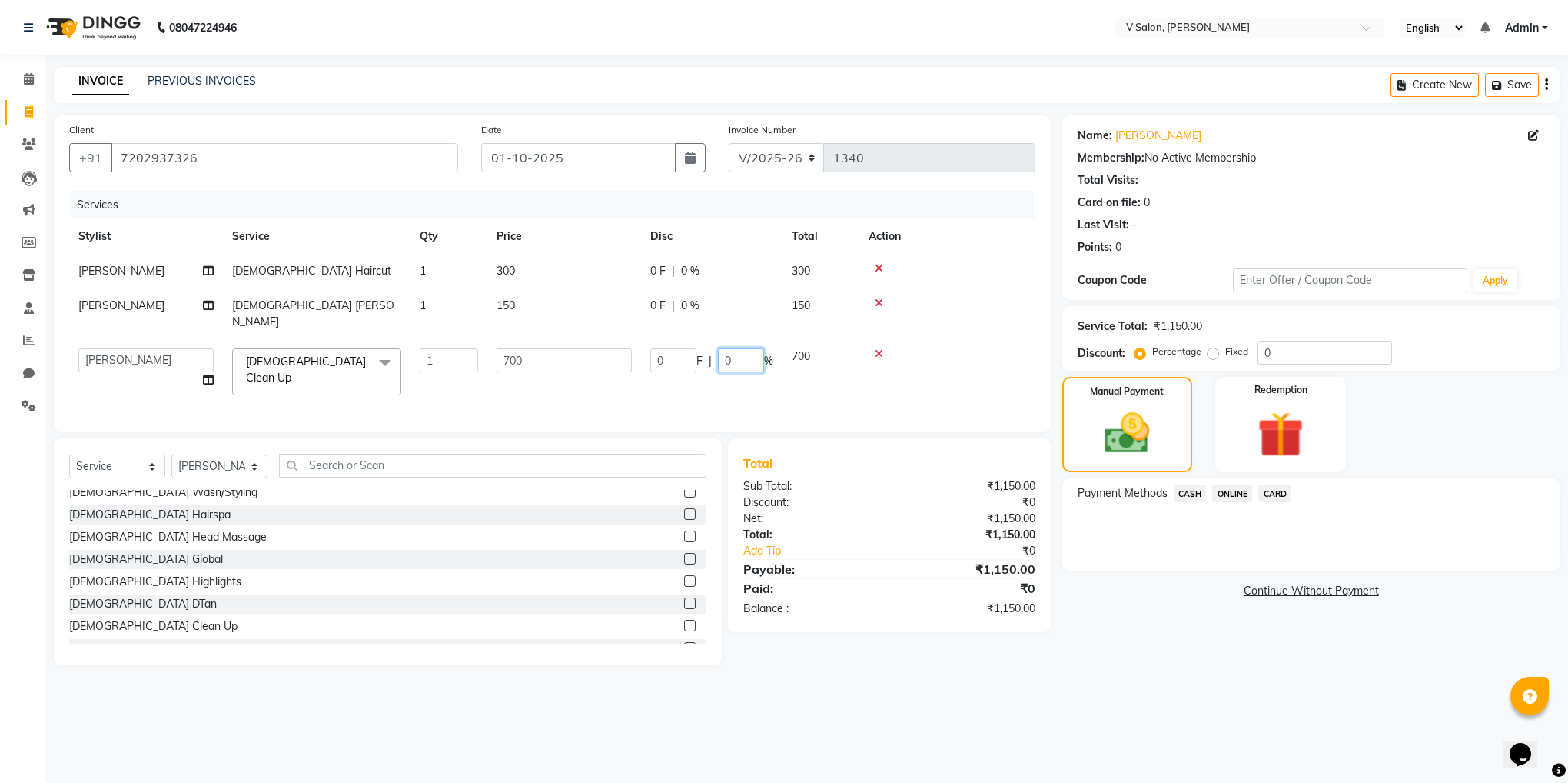
click at [722, 348] on input "0" at bounding box center [741, 360] width 46 height 24
type input "40"
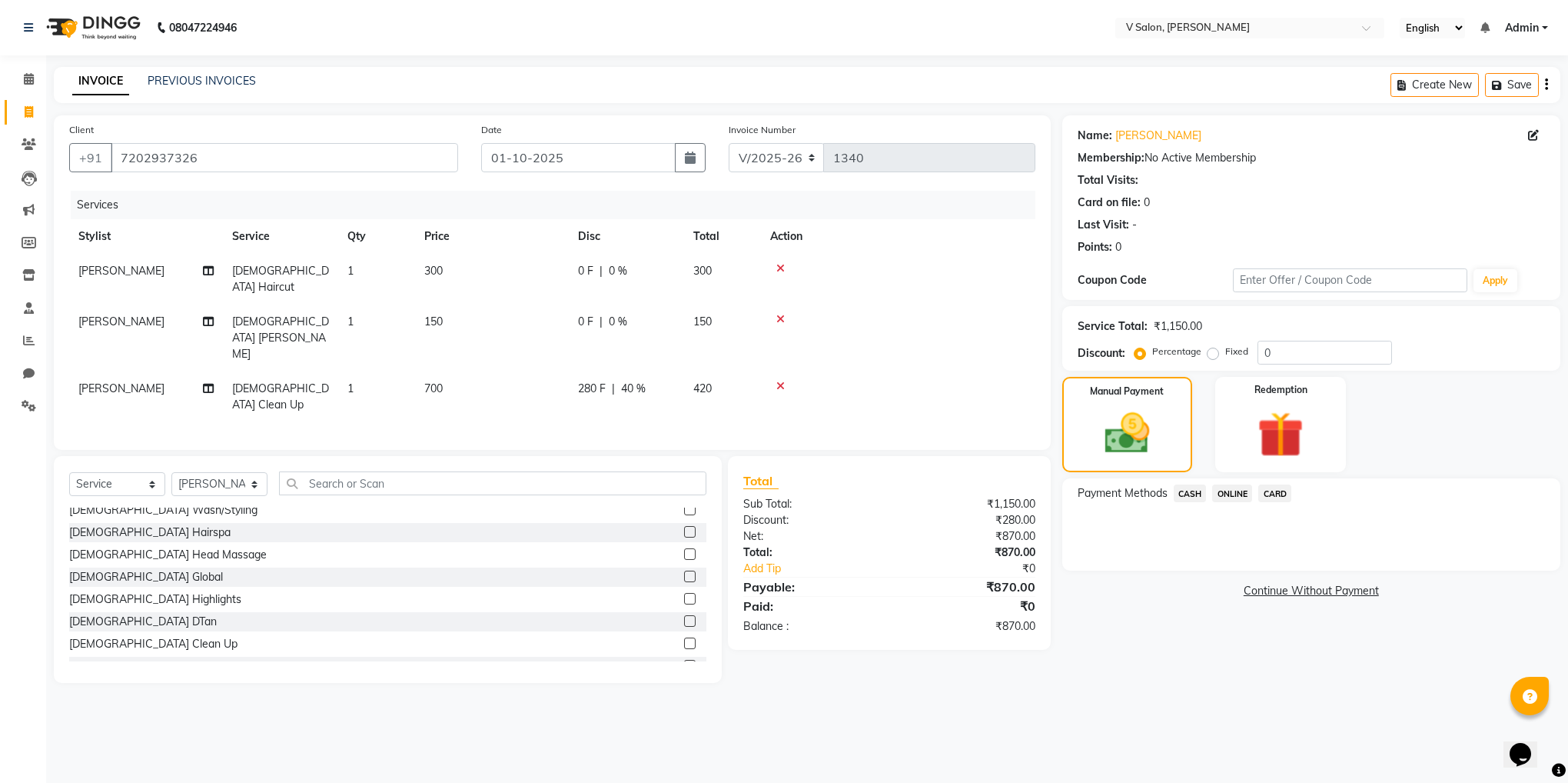
click at [1146, 667] on div "08047224946 Select Location × V Salon, Sheladia Sarva English ENGLISH Español ا…" at bounding box center [784, 392] width 1568 height 783
click at [1229, 486] on span "ONLINE" at bounding box center [1231, 494] width 40 height 18
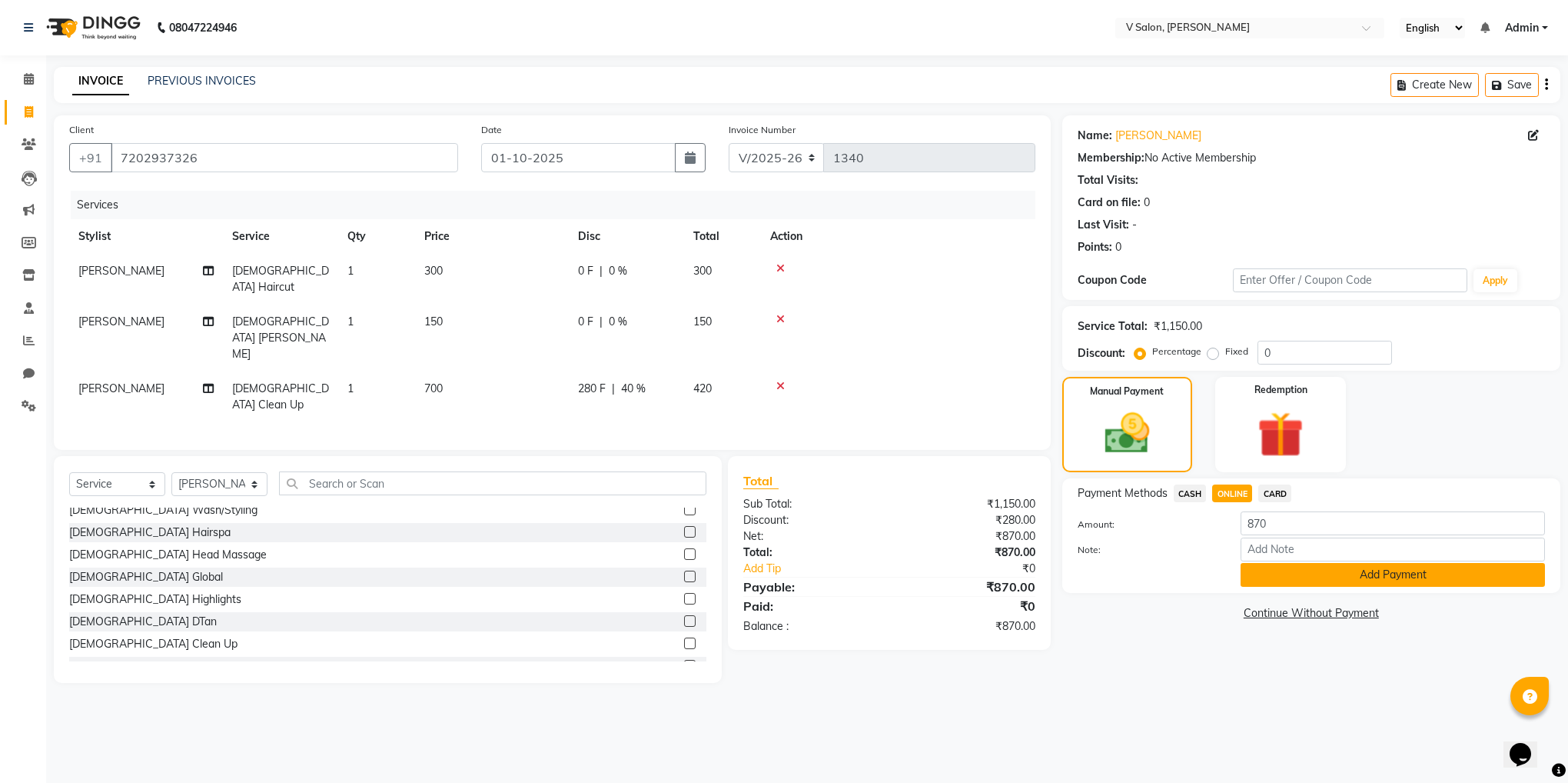
click at [1283, 567] on button "Add Payment" at bounding box center [1392, 575] width 305 height 24
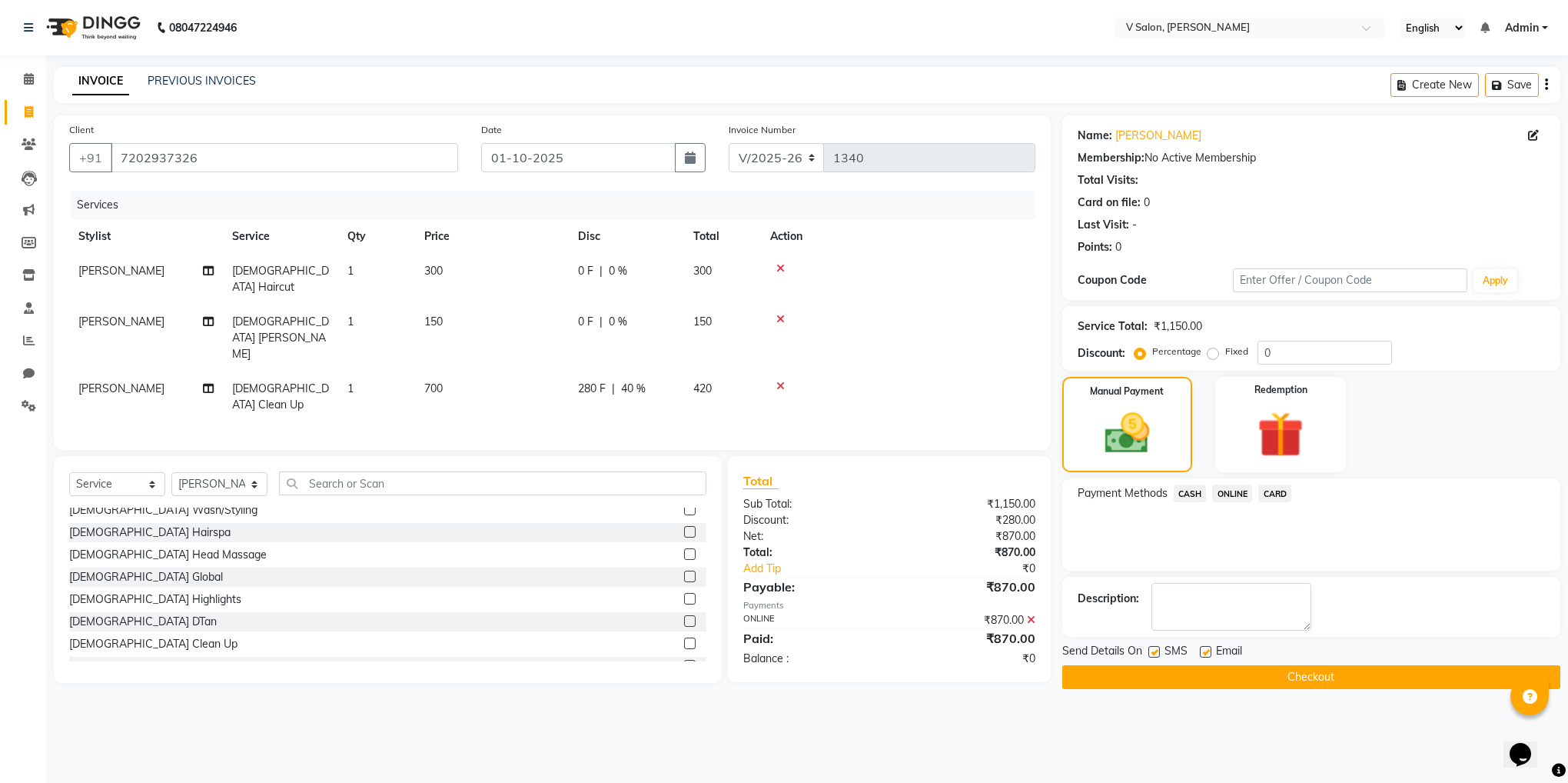
click at [1150, 657] on label at bounding box center [1154, 651] width 11 height 11
click at [1150, 657] on input "checkbox" at bounding box center [1153, 652] width 10 height 10
checkbox input "false"
click at [1207, 651] on label at bounding box center [1205, 651] width 11 height 11
click at [1207, 651] on input "checkbox" at bounding box center [1204, 652] width 10 height 10
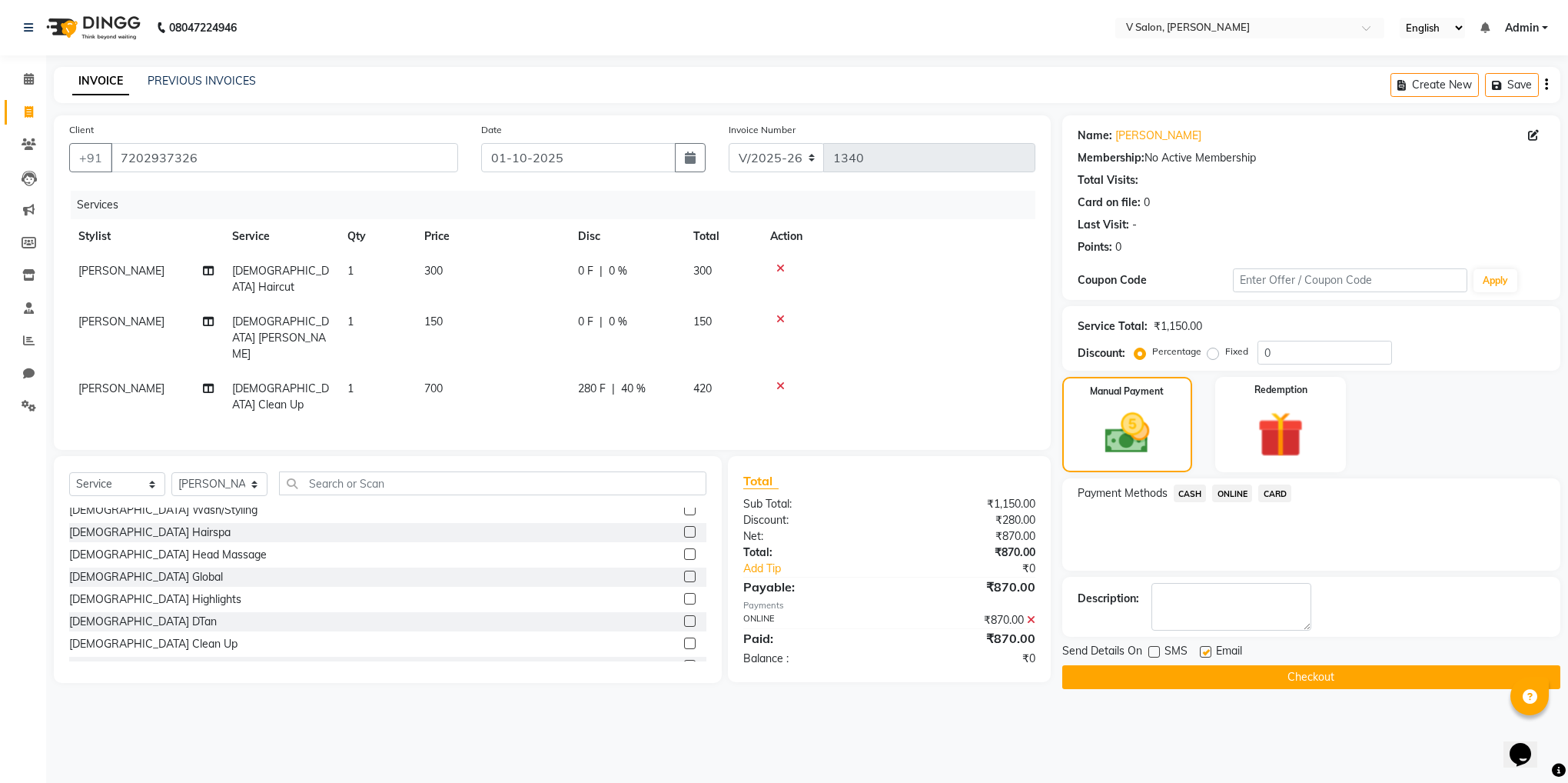
checkbox input "false"
click at [1211, 692] on main "INVOICE PREVIOUS INVOICES Create New Save Client +91 7202937326 Date 01-10-2025…" at bounding box center [806, 389] width 1522 height 645
click at [1221, 669] on button "Checkout" at bounding box center [1311, 677] width 498 height 24
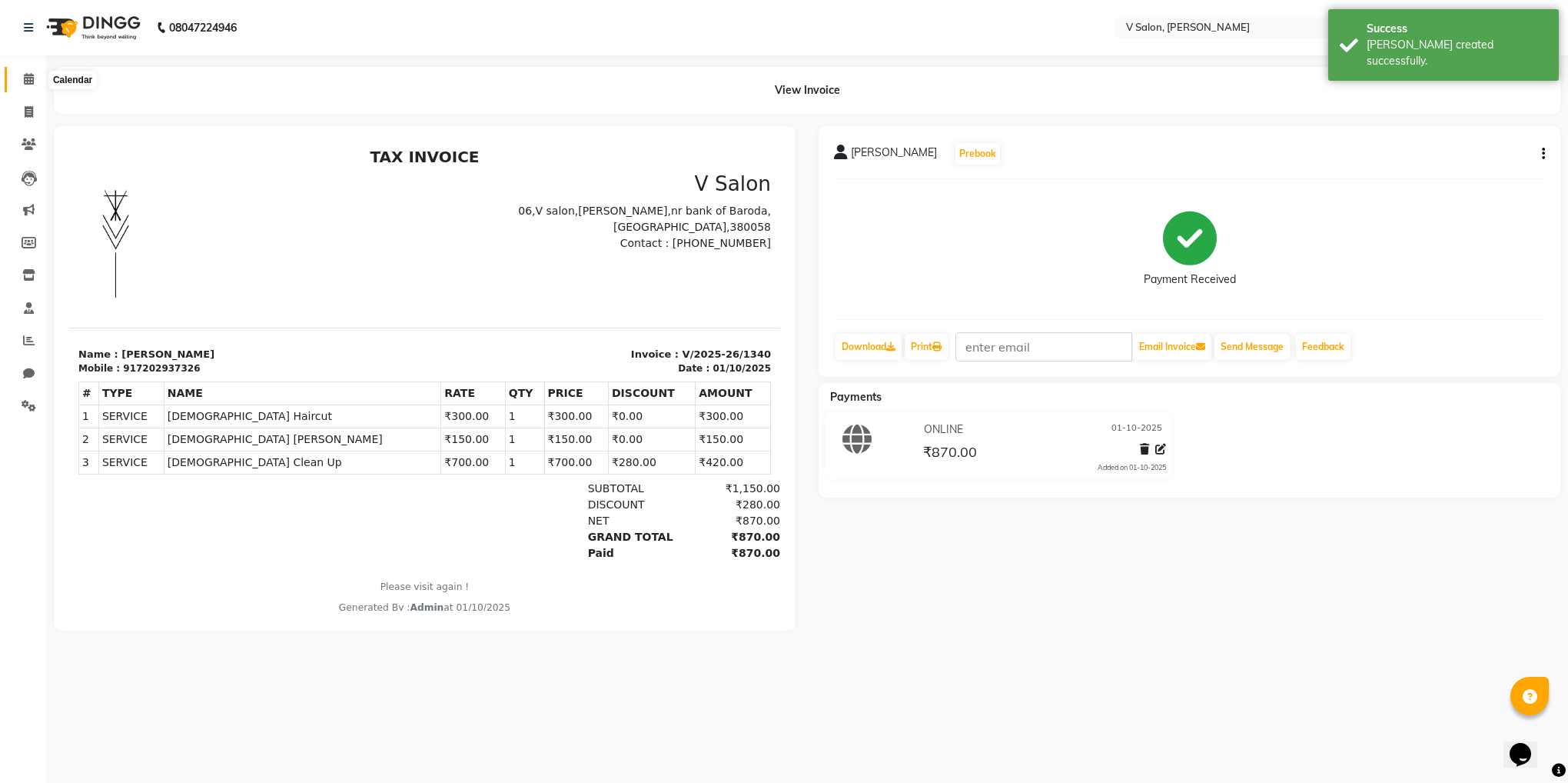
click at [24, 82] on icon at bounding box center [29, 78] width 10 height 11
